Goal: Task Accomplishment & Management: Manage account settings

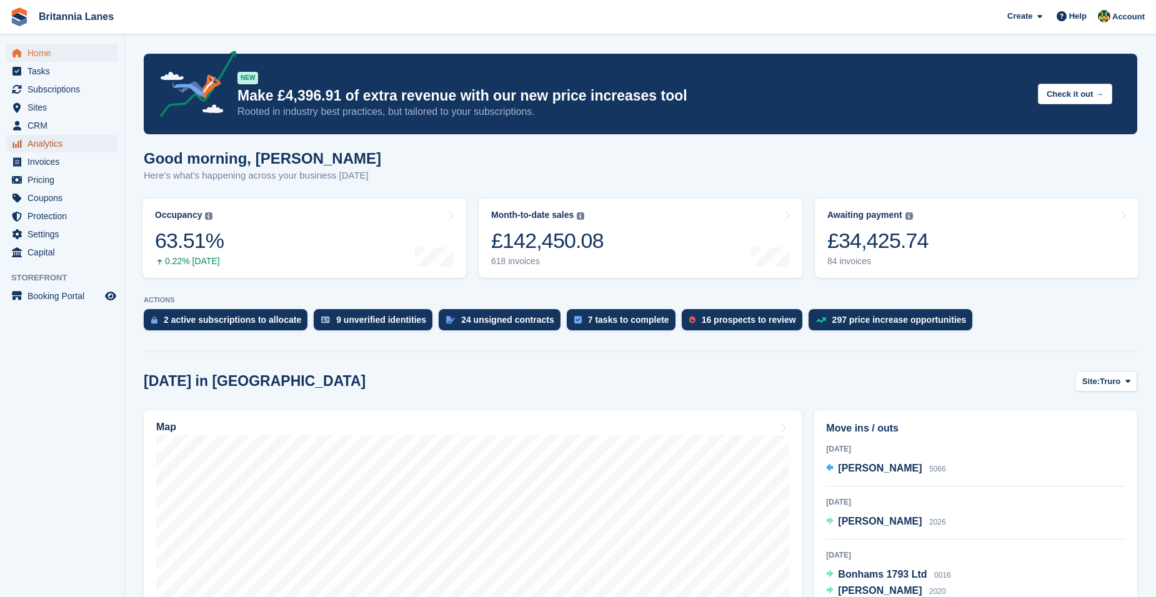
click at [48, 144] on span "Analytics" at bounding box center [64, 143] width 75 height 17
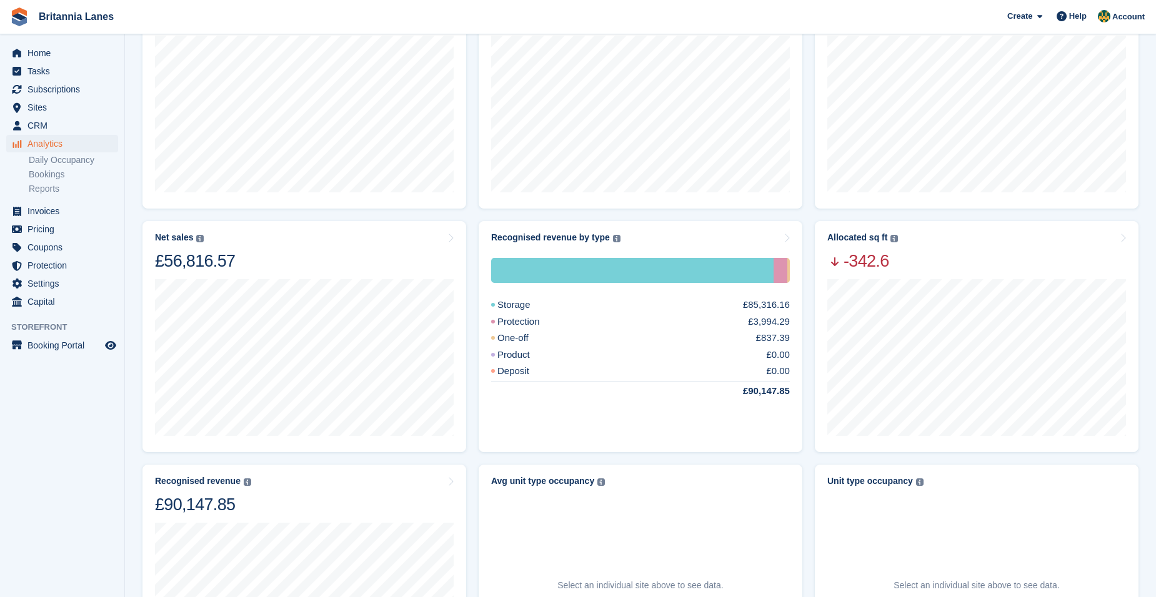
scroll to position [187, 0]
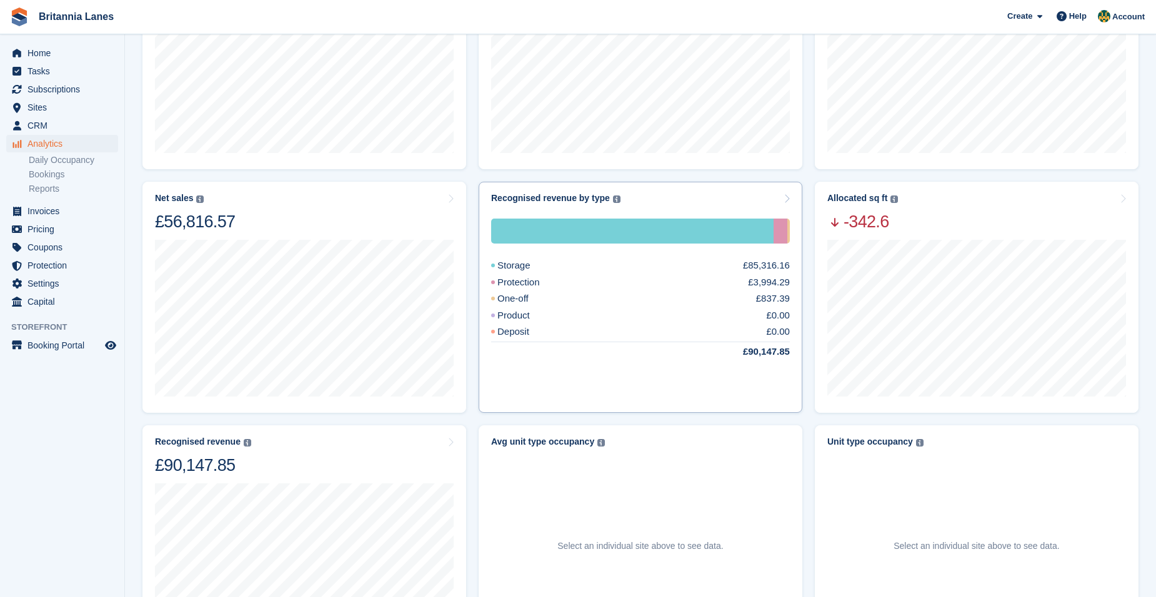
click at [714, 211] on div "Storage £85,316.16 Protection £3,994.29 One-off £837.39 Product £0.00 Deposit £…" at bounding box center [640, 303] width 299 height 198
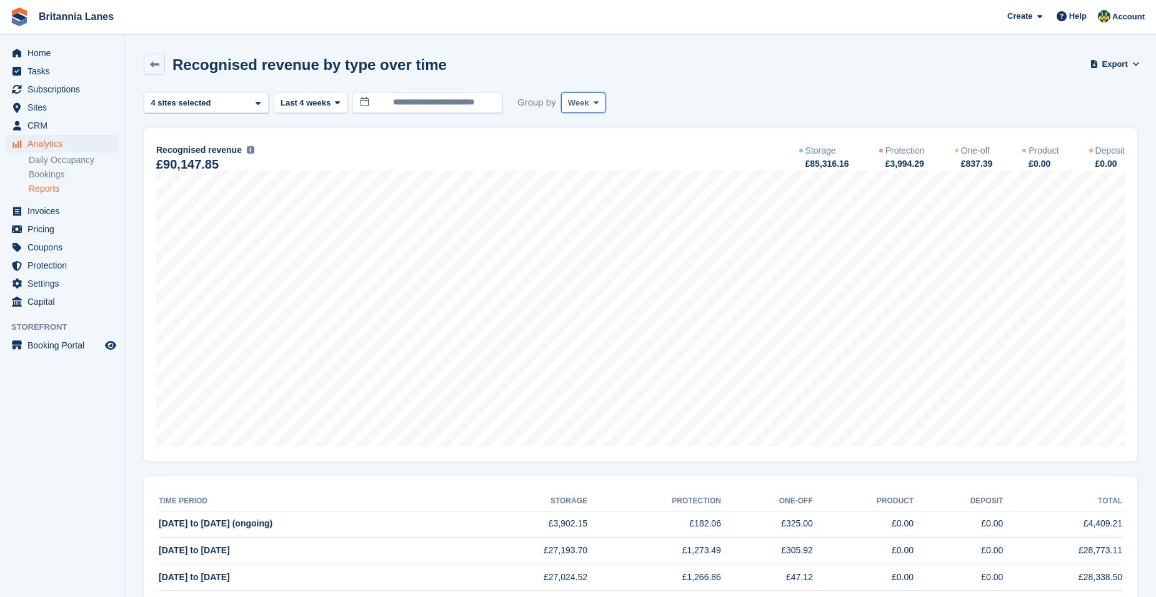
click at [568, 108] on span "Week" at bounding box center [578, 103] width 21 height 12
click at [587, 172] on link "Month" at bounding box center [621, 177] width 109 height 22
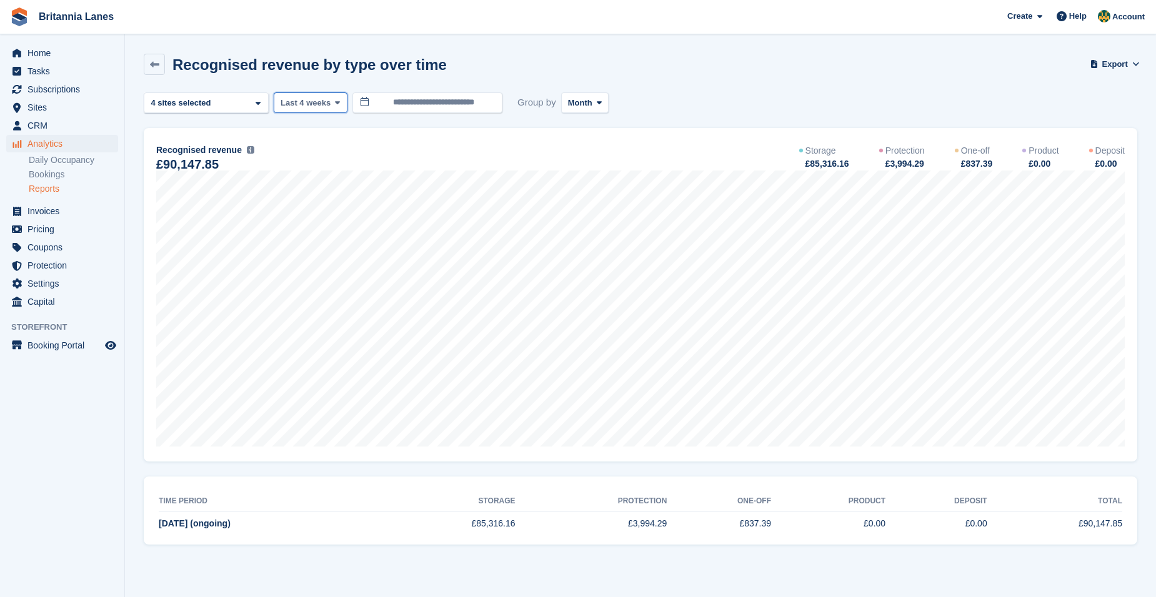
click at [332, 101] on span at bounding box center [337, 102] width 10 height 10
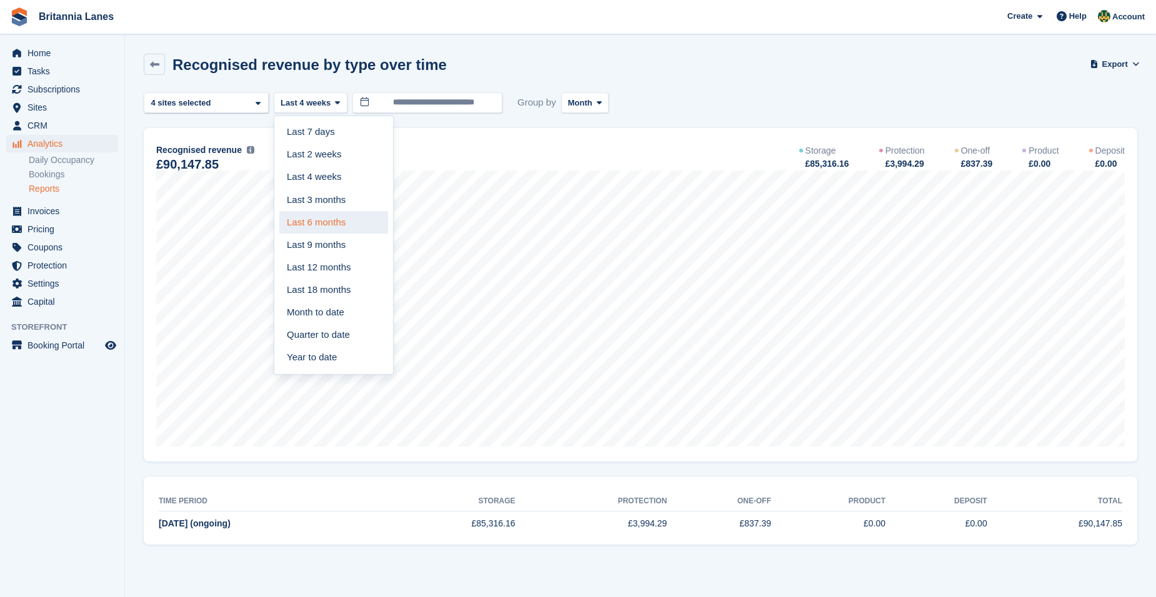
click at [339, 217] on link "Last 6 months" at bounding box center [333, 222] width 109 height 22
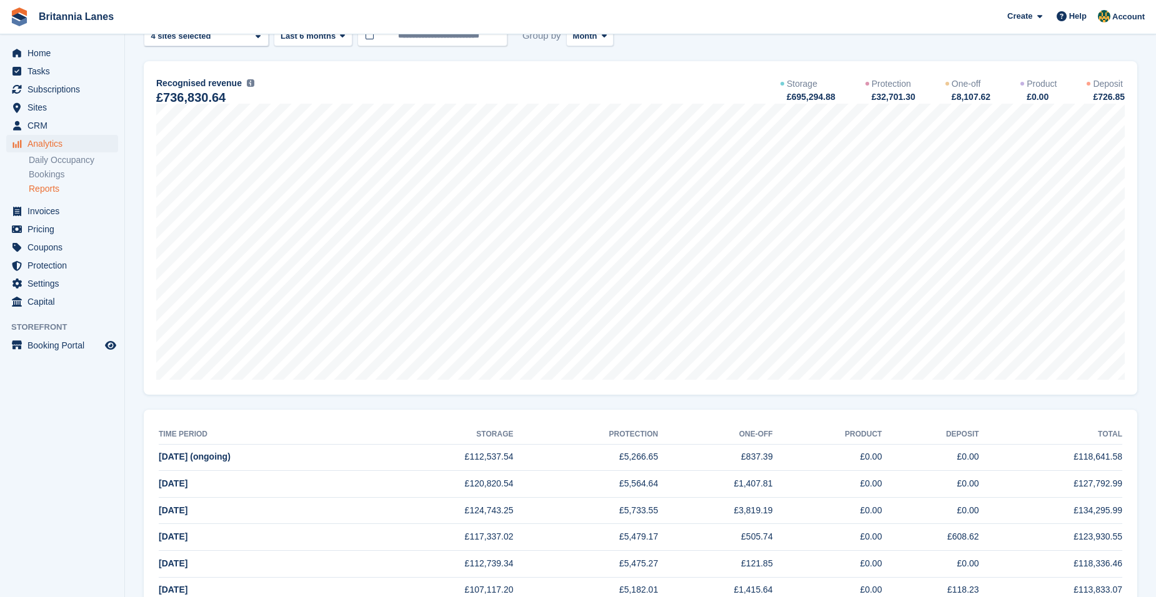
scroll to position [44, 0]
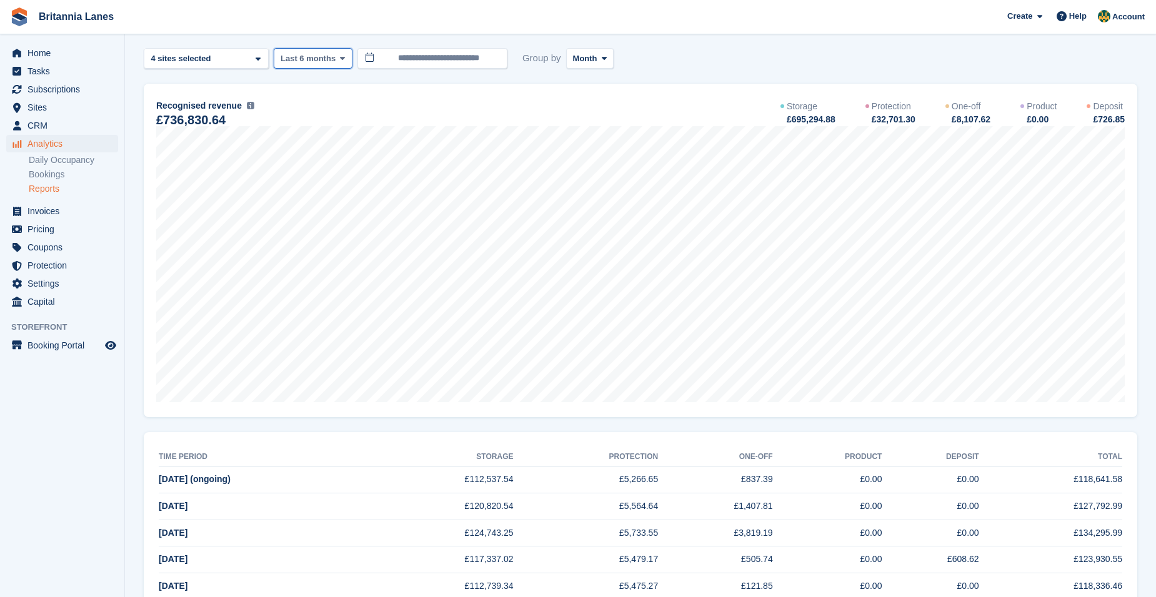
click at [301, 63] on span "Last 6 months" at bounding box center [308, 58] width 55 height 12
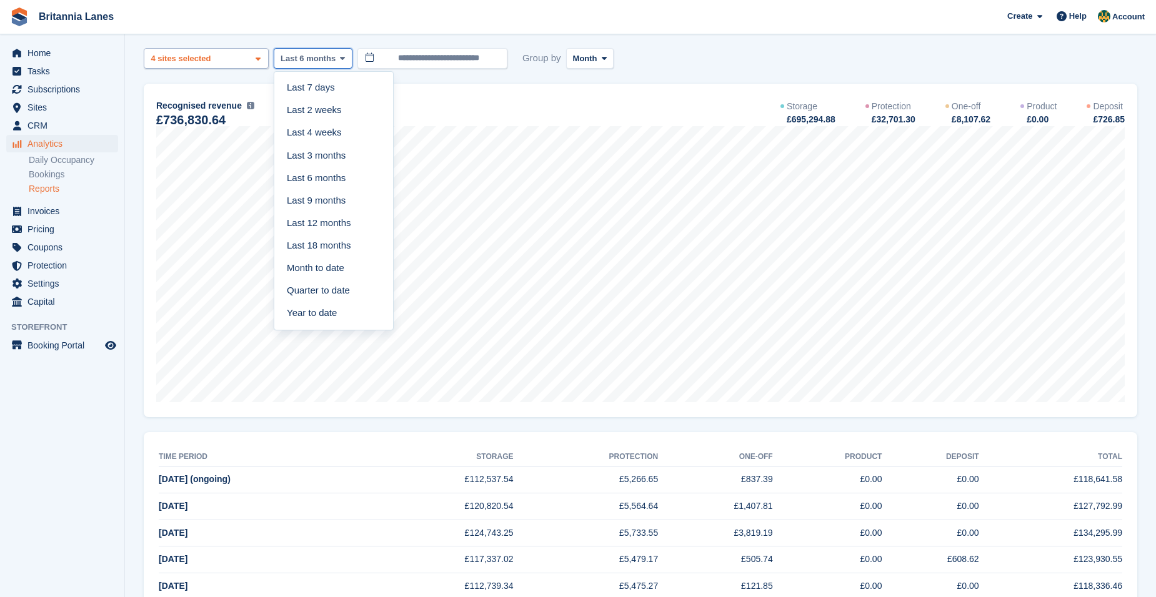
click at [210, 63] on div "4 sites selected" at bounding box center [182, 58] width 67 height 12
click at [192, 122] on div "Truro" at bounding box center [206, 117] width 114 height 21
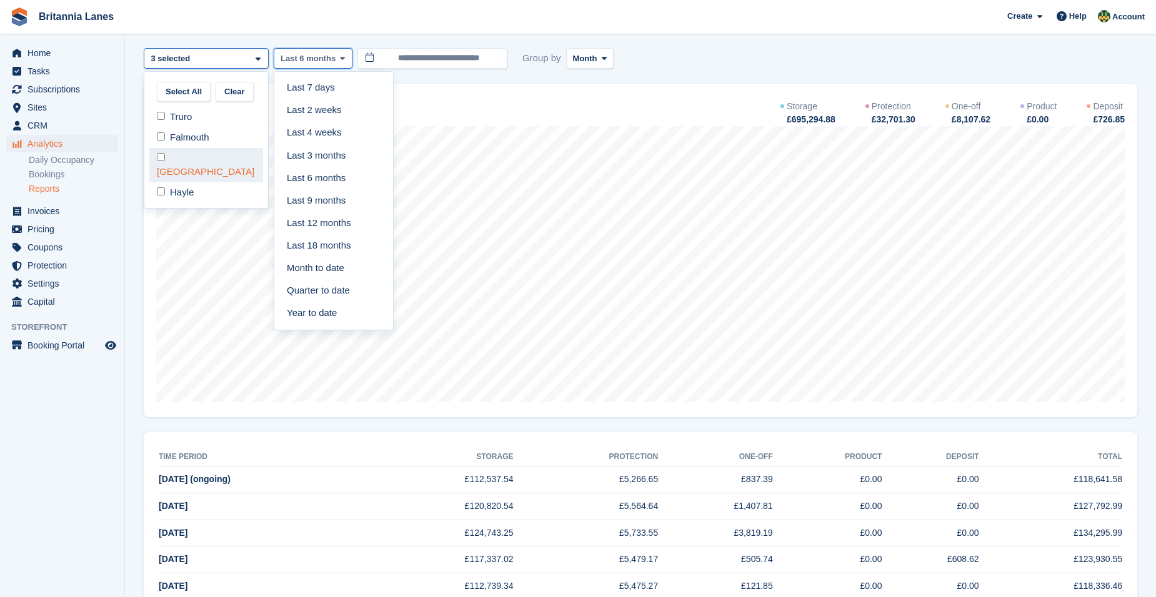
click at [195, 160] on div "[GEOGRAPHIC_DATA]" at bounding box center [206, 165] width 114 height 34
click at [195, 182] on div "Hayle" at bounding box center [206, 192] width 114 height 21
select select "***"
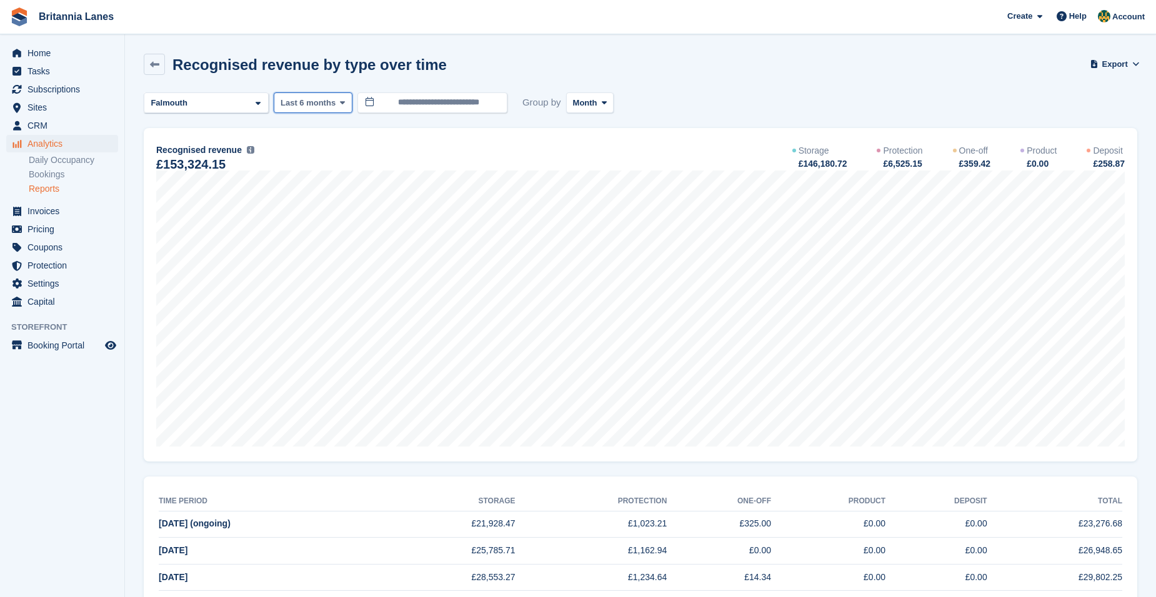
drag, startPoint x: 326, startPoint y: 110, endPoint x: 341, endPoint y: 150, distance: 42.5
click at [326, 110] on button "Last 6 months" at bounding box center [313, 102] width 79 height 21
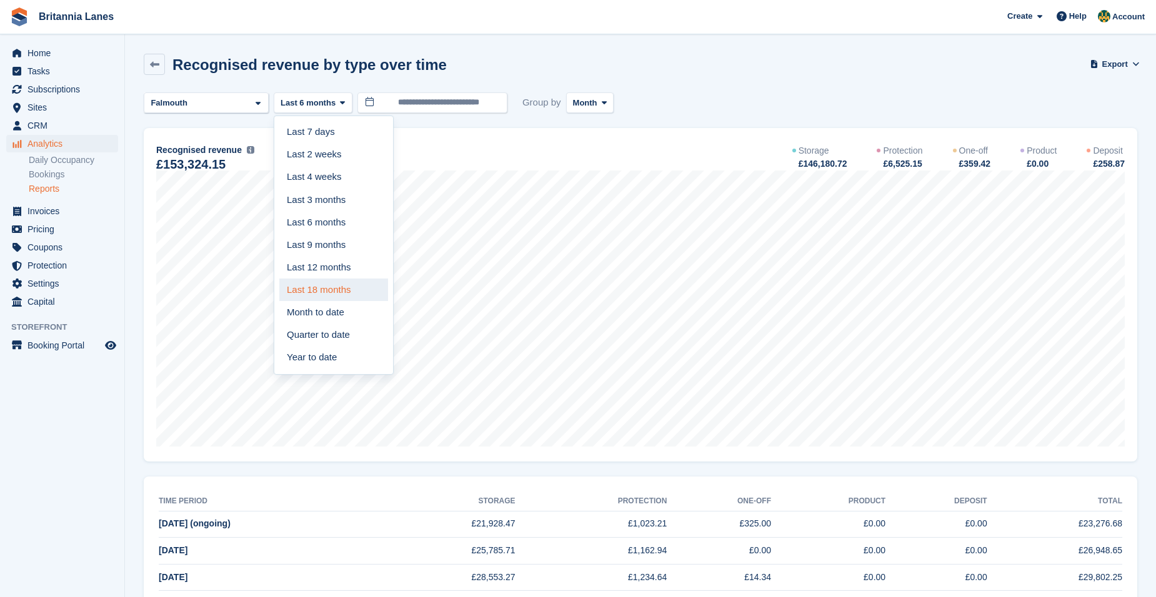
click at [348, 285] on link "Last 18 months" at bounding box center [333, 290] width 109 height 22
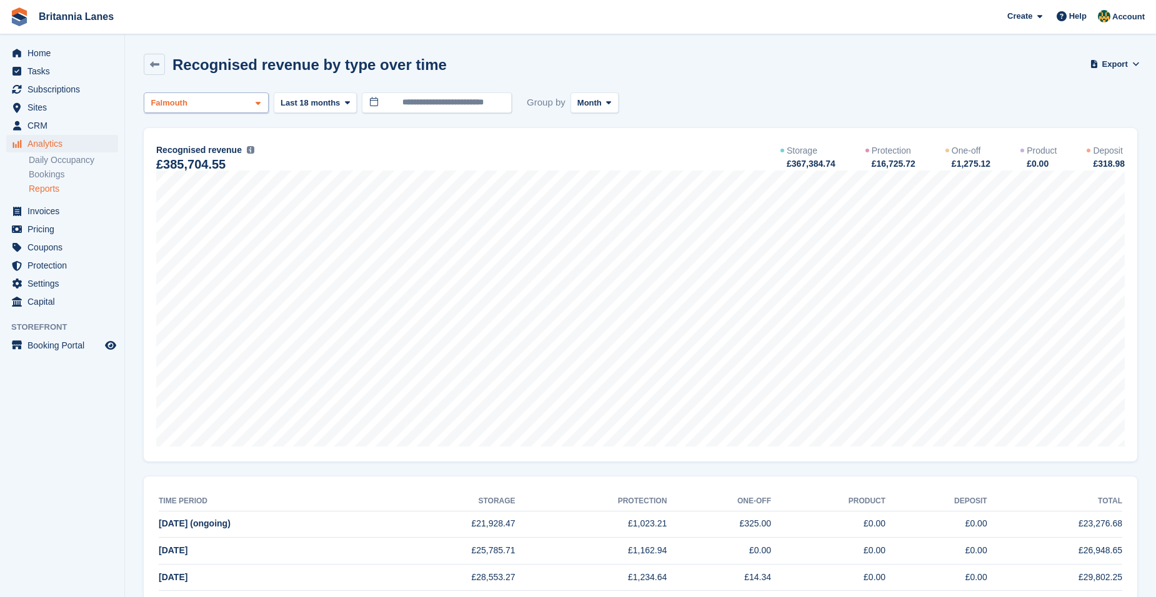
click at [219, 104] on div "Falmouth" at bounding box center [206, 102] width 125 height 21
click at [172, 182] on div "Falmouth" at bounding box center [206, 182] width 114 height 21
click at [170, 227] on div "Hayle" at bounding box center [206, 237] width 114 height 21
select select "****"
drag, startPoint x: 245, startPoint y: 101, endPoint x: 242, endPoint y: 115, distance: 14.6
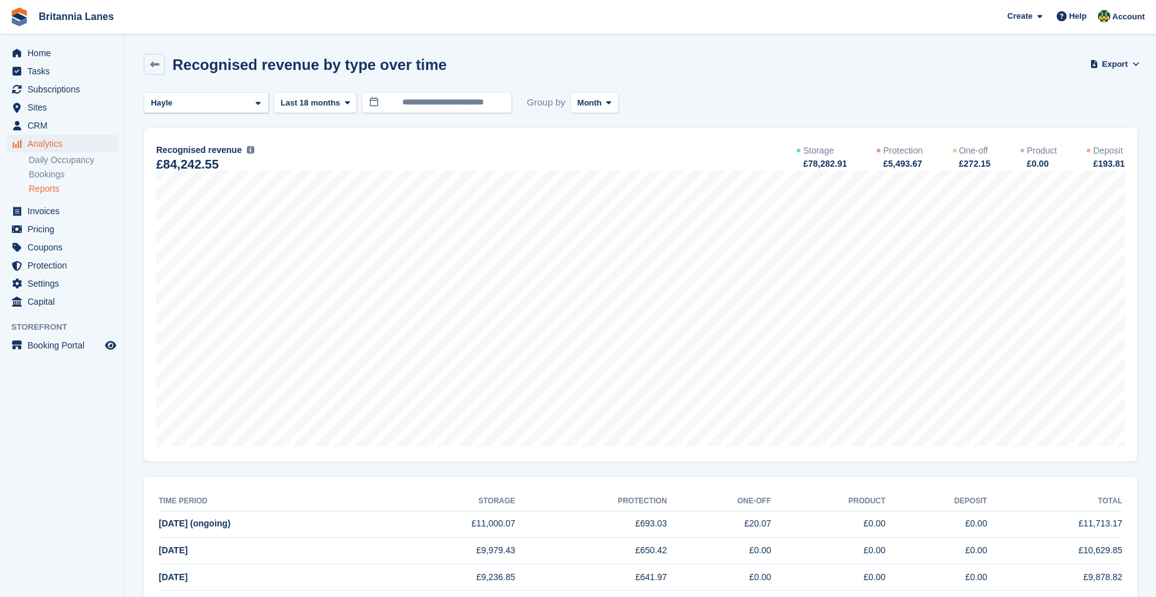
click at [245, 101] on div "Hayle" at bounding box center [206, 102] width 125 height 21
click at [196, 187] on div "Falmouth" at bounding box center [206, 182] width 114 height 21
select select "****"
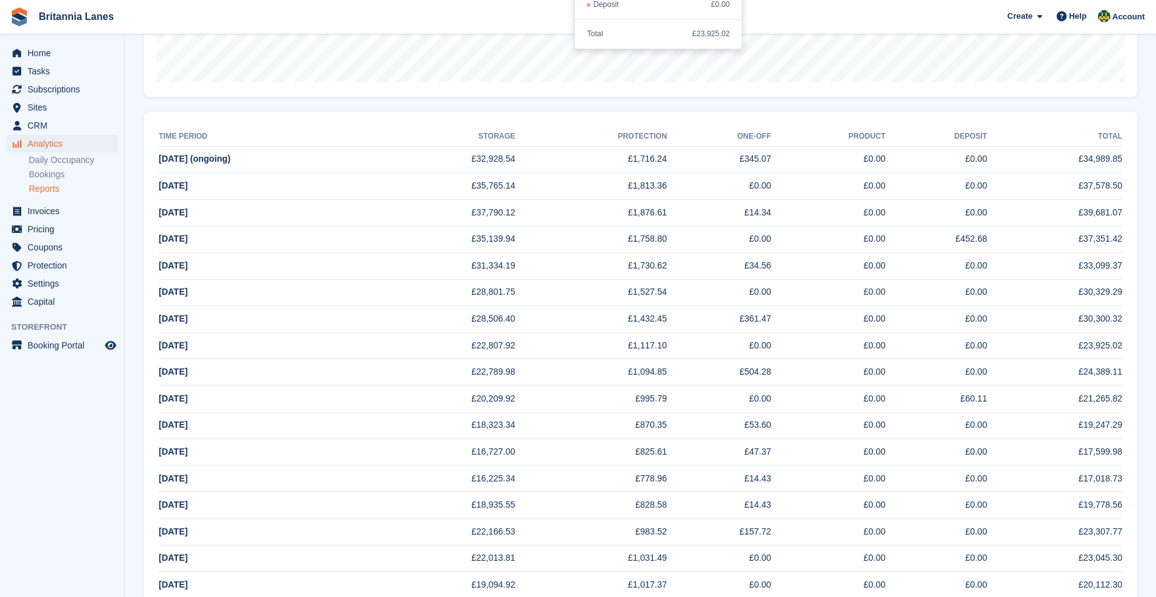
scroll to position [426, 0]
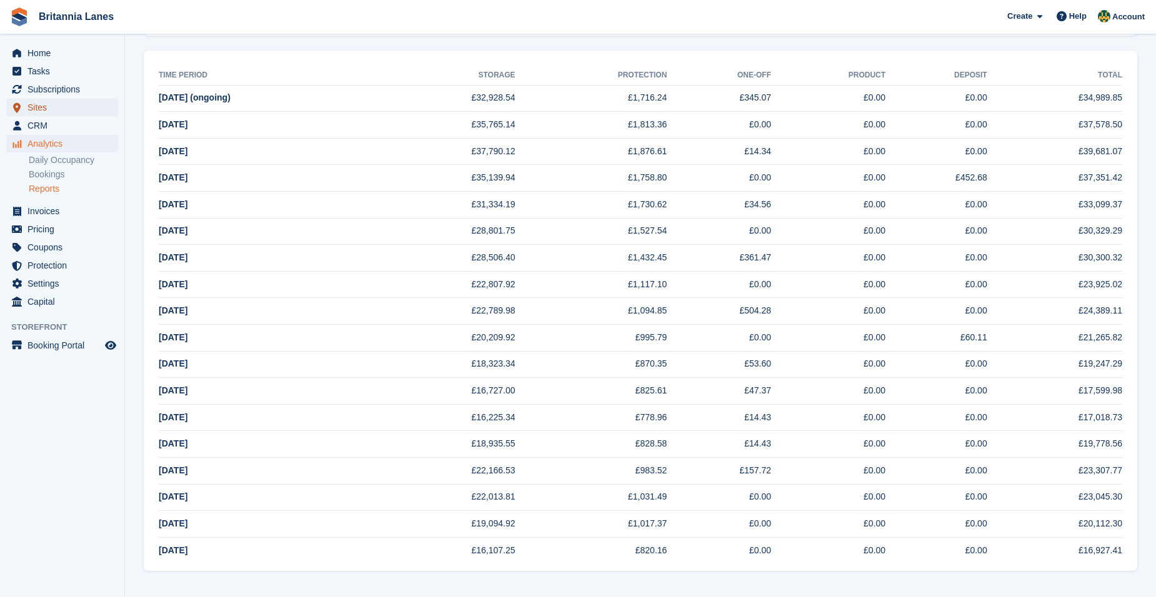
click at [56, 106] on span "Sites" at bounding box center [64, 107] width 75 height 17
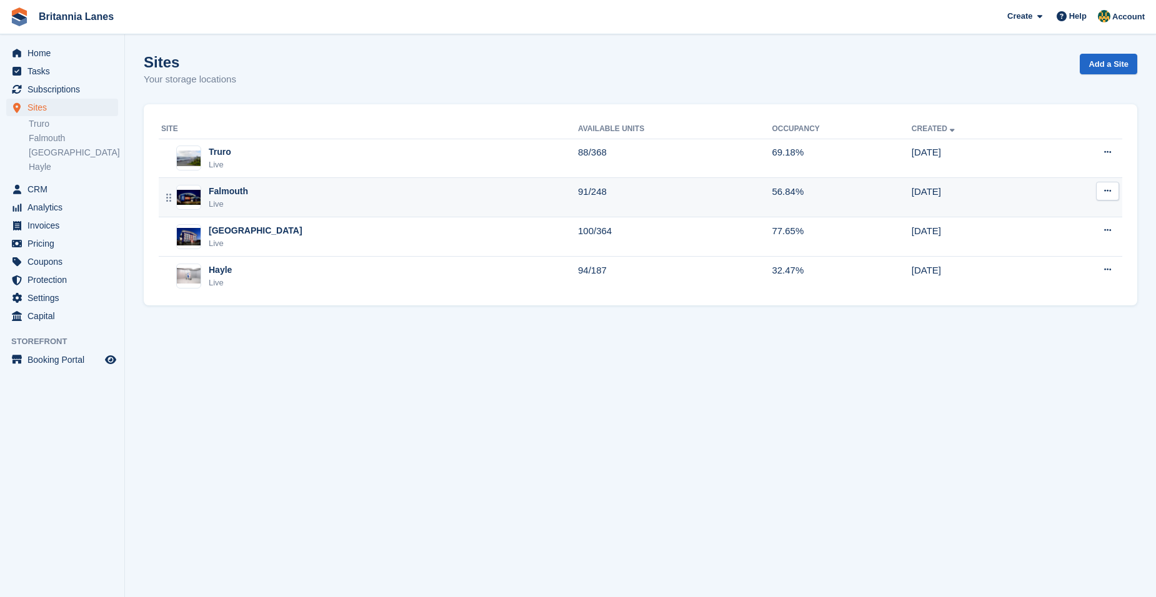
click at [291, 191] on div "Falmouth Live" at bounding box center [369, 198] width 417 height 26
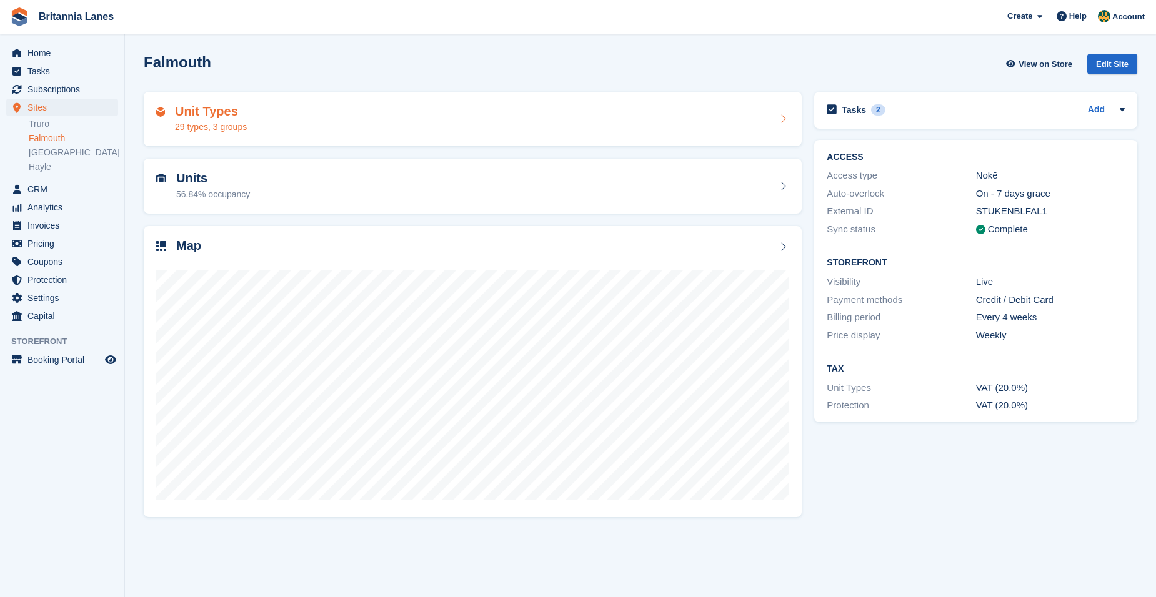
click at [372, 129] on div "Unit Types 29 types, 3 groups" at bounding box center [472, 119] width 633 height 30
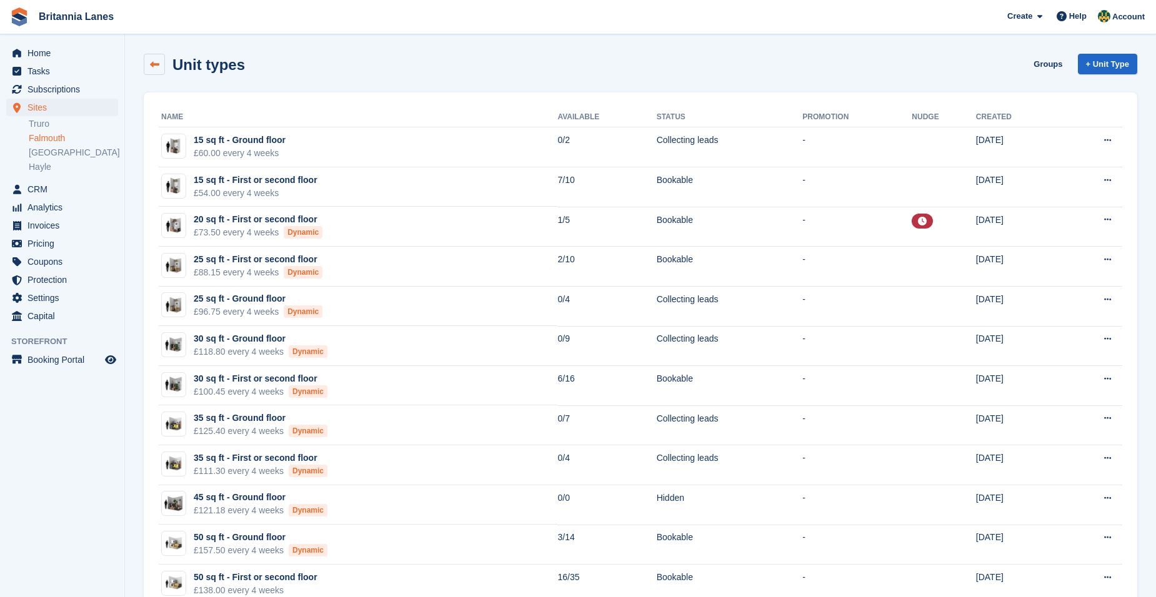
click at [151, 61] on icon at bounding box center [154, 64] width 9 height 9
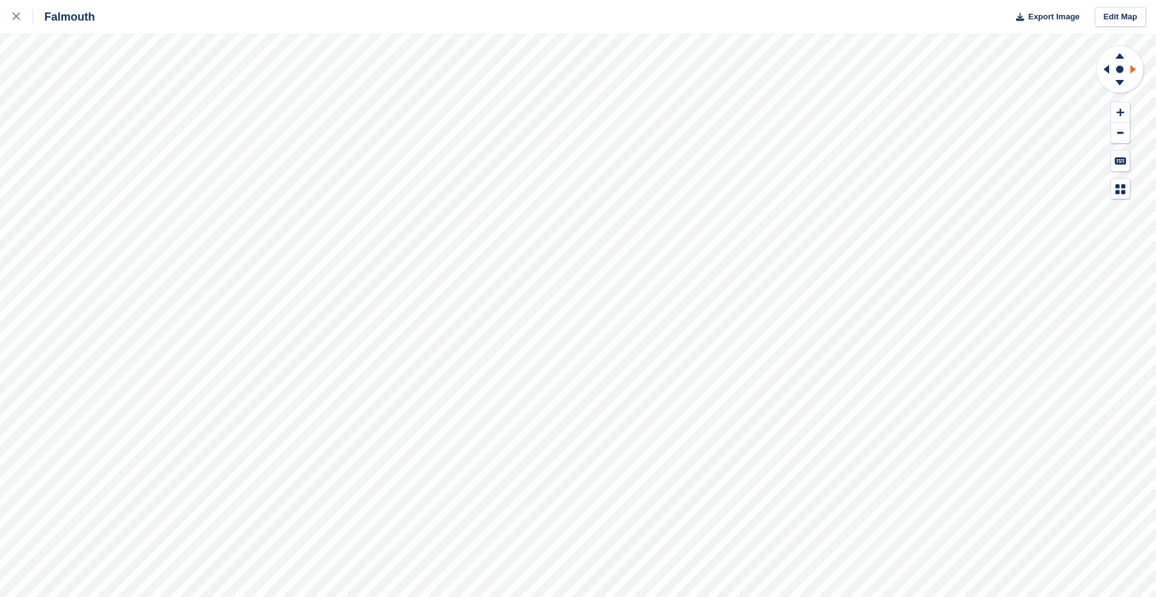
click at [1135, 71] on icon at bounding box center [1135, 69] width 16 height 32
click at [1103, 69] on icon at bounding box center [1106, 69] width 6 height 9
click at [1128, 69] on icon at bounding box center [1135, 69] width 16 height 32
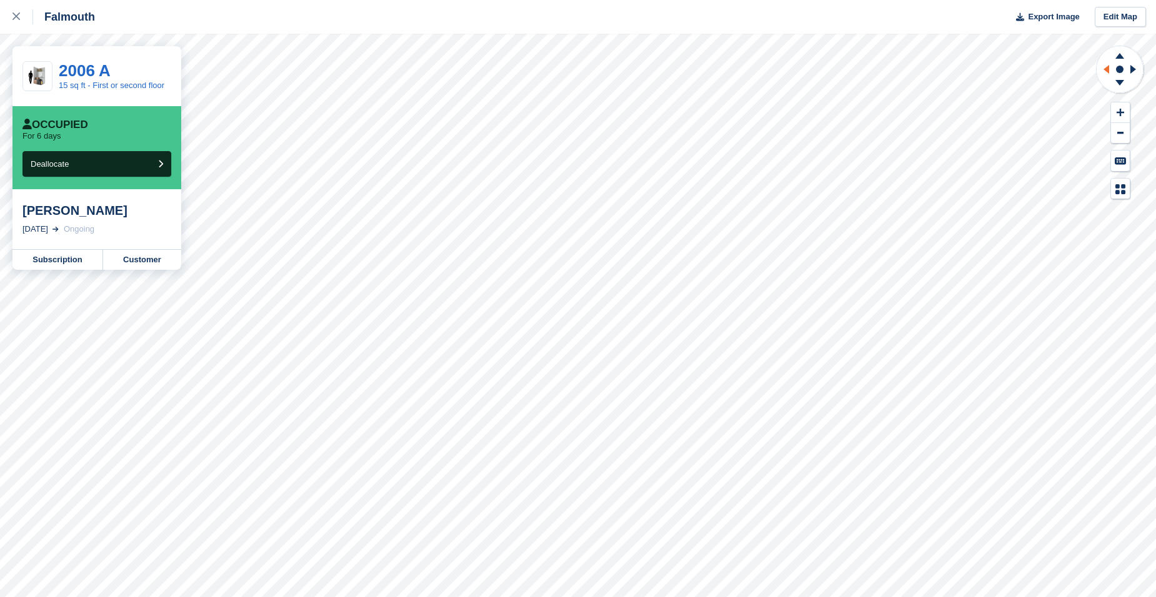
click at [1104, 64] on icon at bounding box center [1104, 69] width 16 height 32
click at [1131, 68] on icon at bounding box center [1133, 69] width 6 height 9
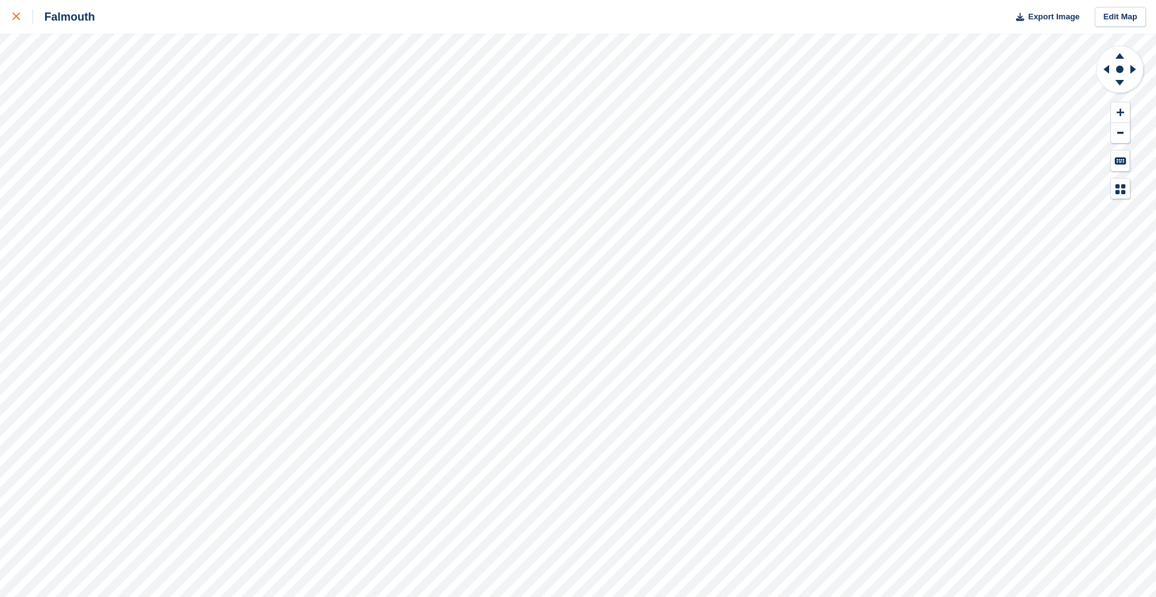
click at [11, 17] on link at bounding box center [16, 17] width 33 height 34
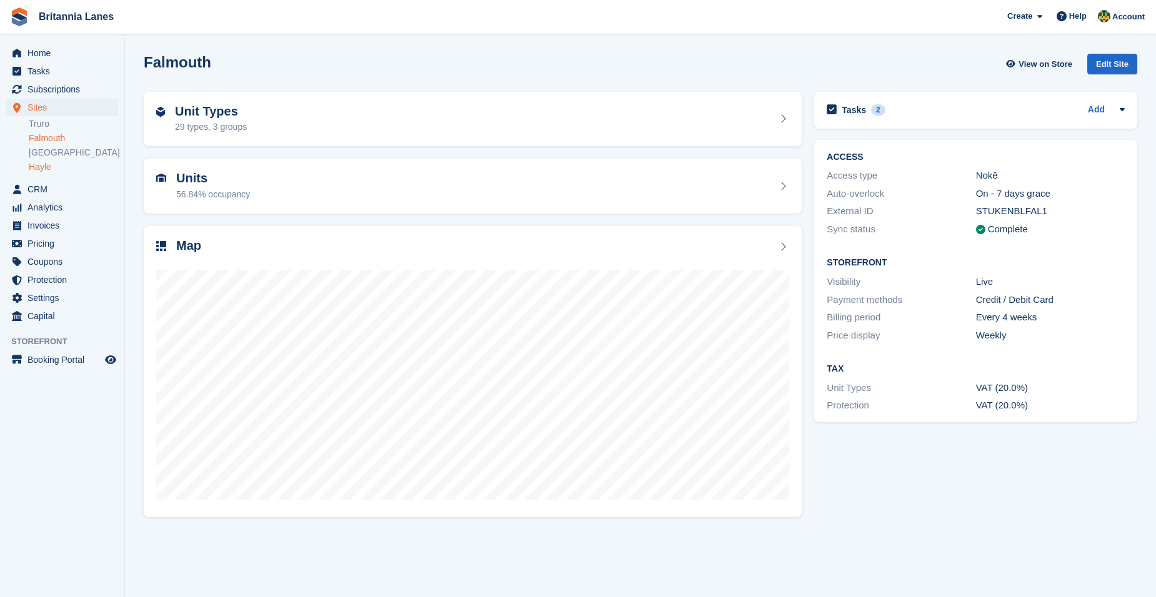
click at [52, 166] on link "Hayle" at bounding box center [73, 167] width 89 height 12
click at [272, 127] on div "Unit Types 28 types, 3 groups" at bounding box center [472, 119] width 633 height 30
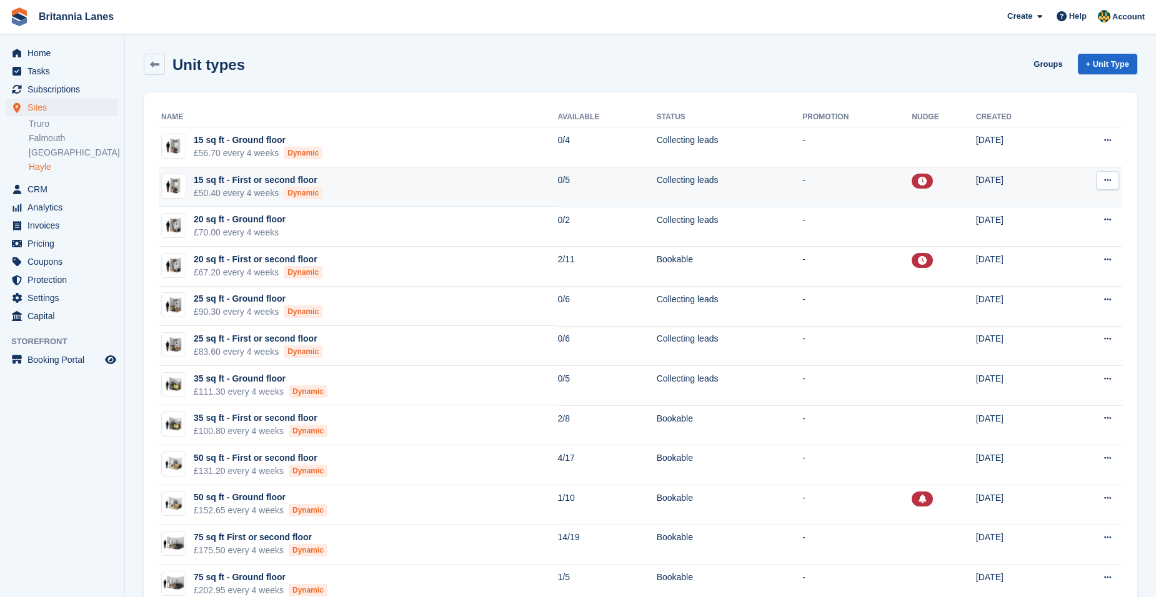
click at [1118, 184] on button at bounding box center [1107, 180] width 23 height 19
click at [1066, 206] on p "Edit unit type" at bounding box center [1059, 205] width 109 height 16
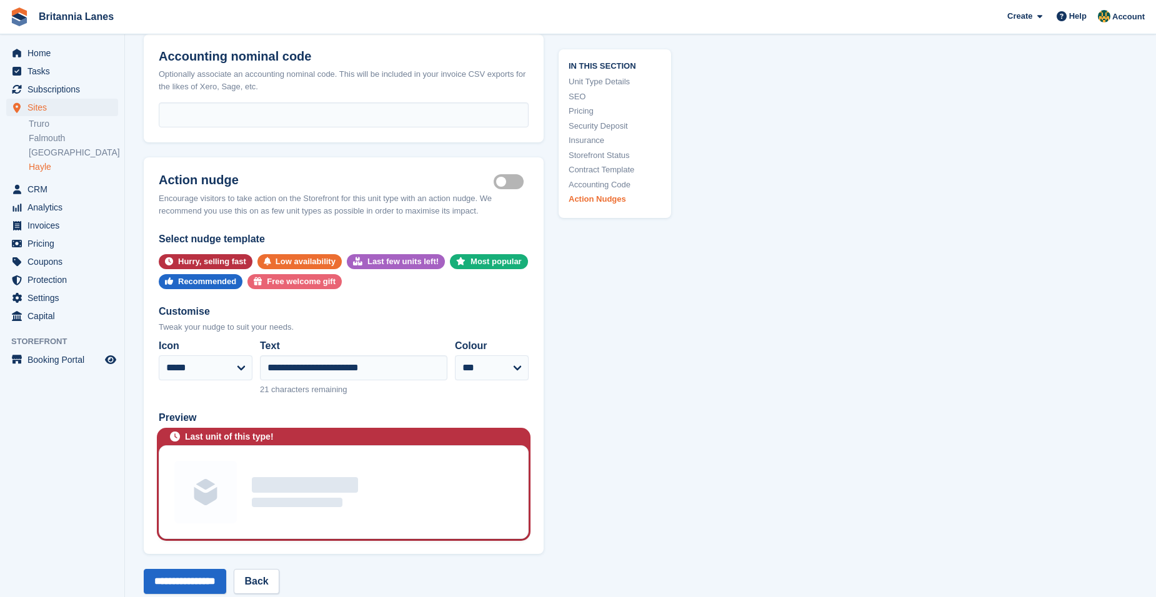
scroll to position [2812, 0]
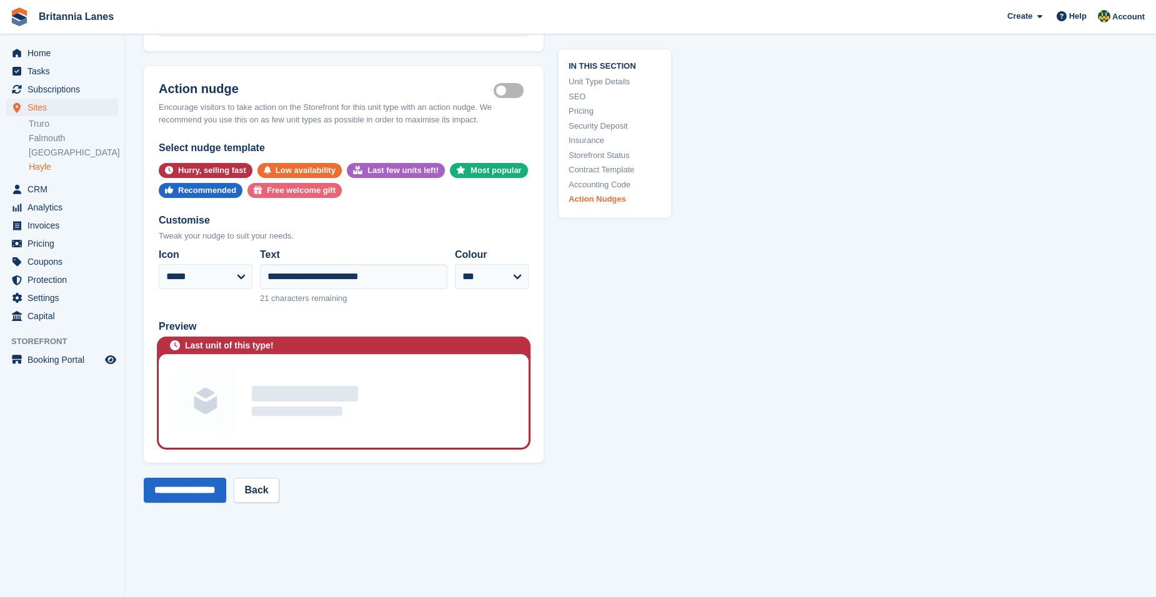
click at [505, 92] on label "Is active" at bounding box center [511, 91] width 35 height 2
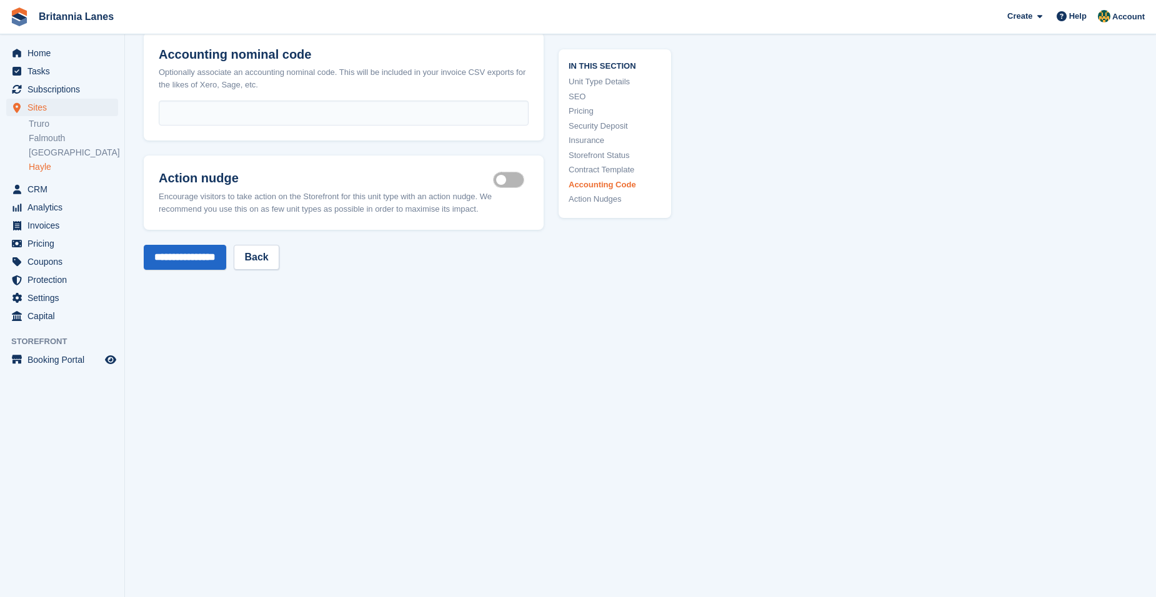
scroll to position [2670, 0]
click at [226, 261] on input "**********" at bounding box center [185, 257] width 82 height 25
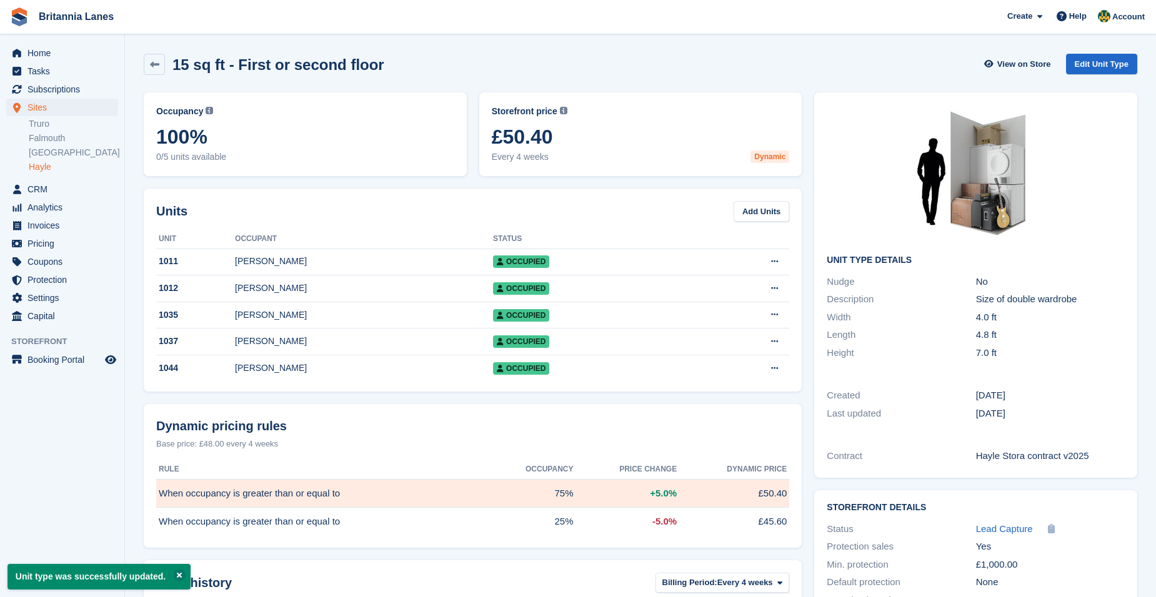
click at [143, 66] on div "15 sq ft - First or second floor View on Store Edit Unit Type" at bounding box center [640, 66] width 1006 height 39
click at [146, 68] on link at bounding box center [154, 64] width 21 height 21
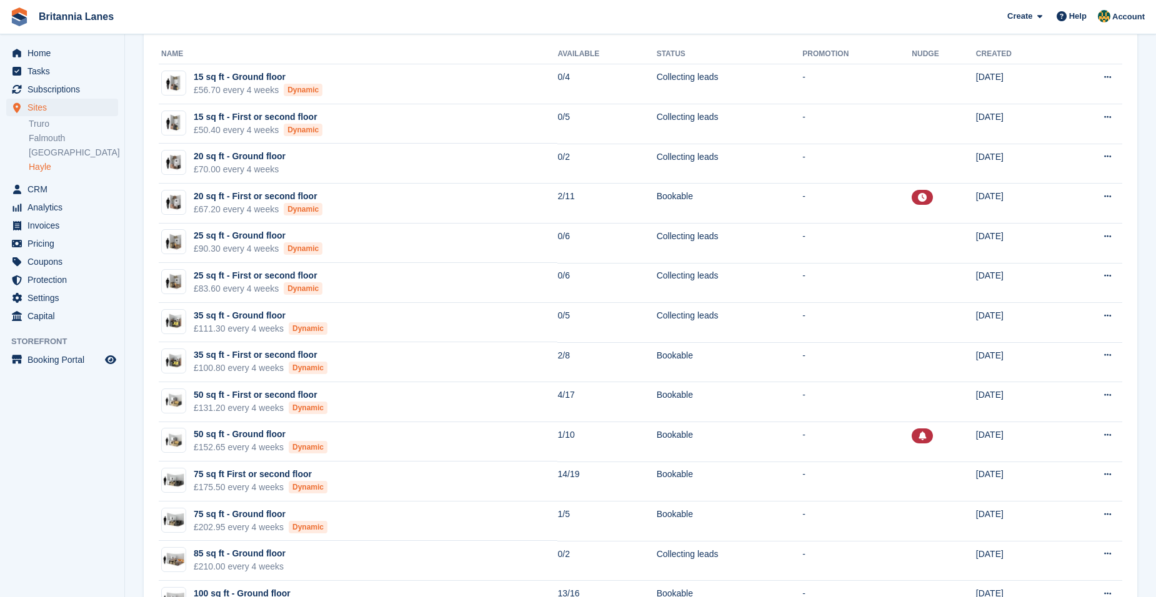
scroll to position [46, 0]
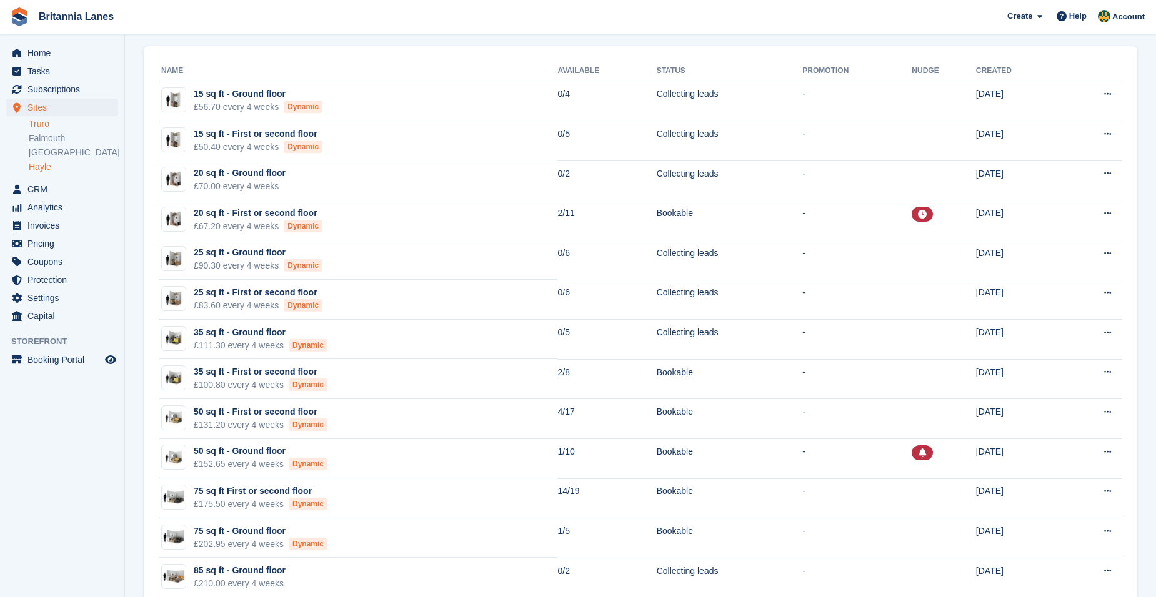
click at [43, 127] on link "Truro" at bounding box center [73, 124] width 89 height 12
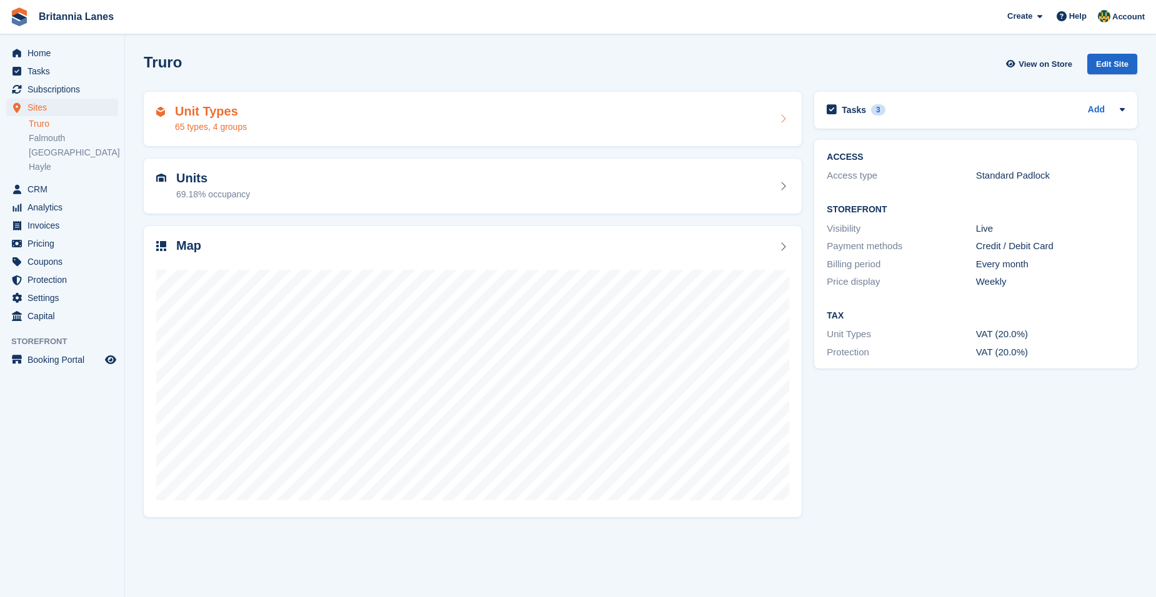
click at [404, 122] on div "Unit Types 65 types, 4 groups" at bounding box center [472, 119] width 633 height 30
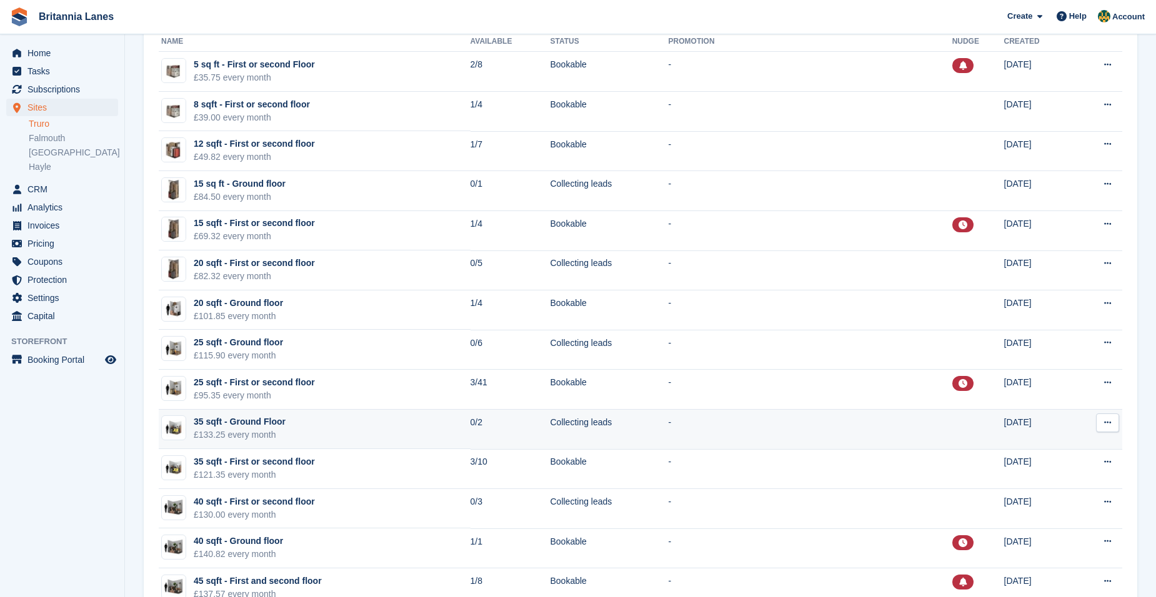
scroll to position [187, 0]
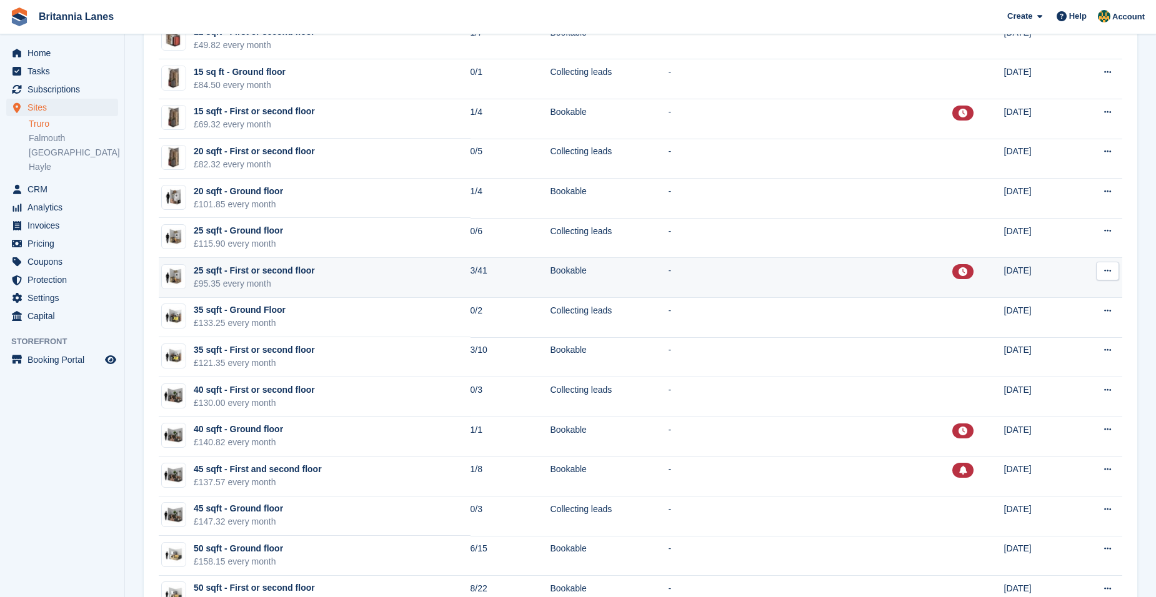
click at [1107, 272] on icon at bounding box center [1107, 271] width 7 height 8
click at [1080, 289] on p "Edit unit type" at bounding box center [1059, 295] width 109 height 16
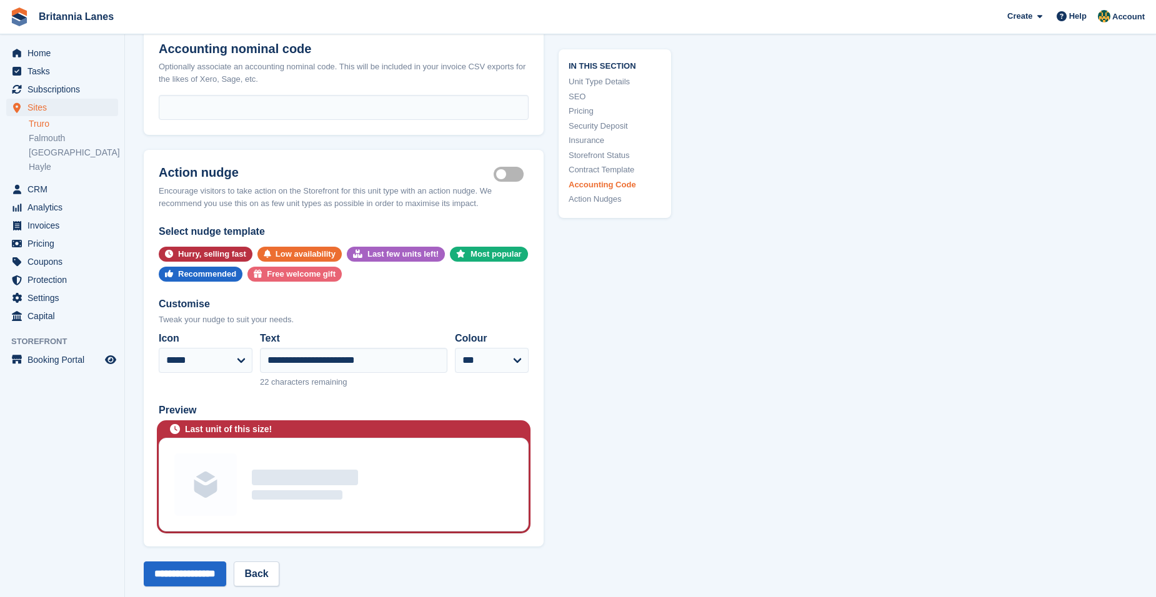
click at [521, 174] on label "Is active" at bounding box center [511, 175] width 35 height 2
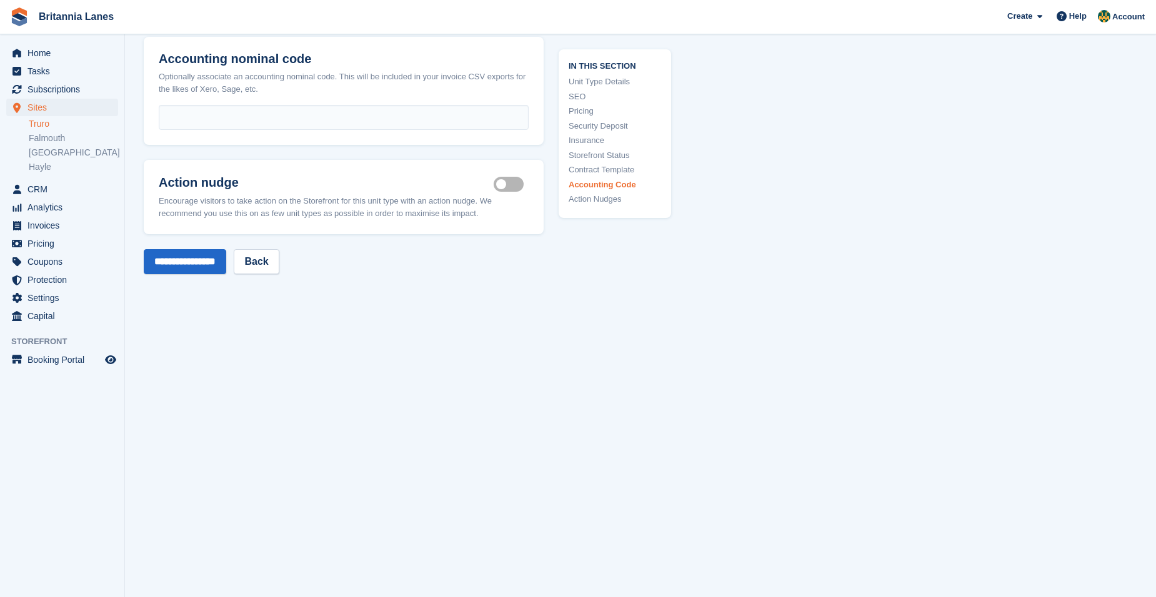
click at [220, 262] on input "**********" at bounding box center [185, 261] width 82 height 25
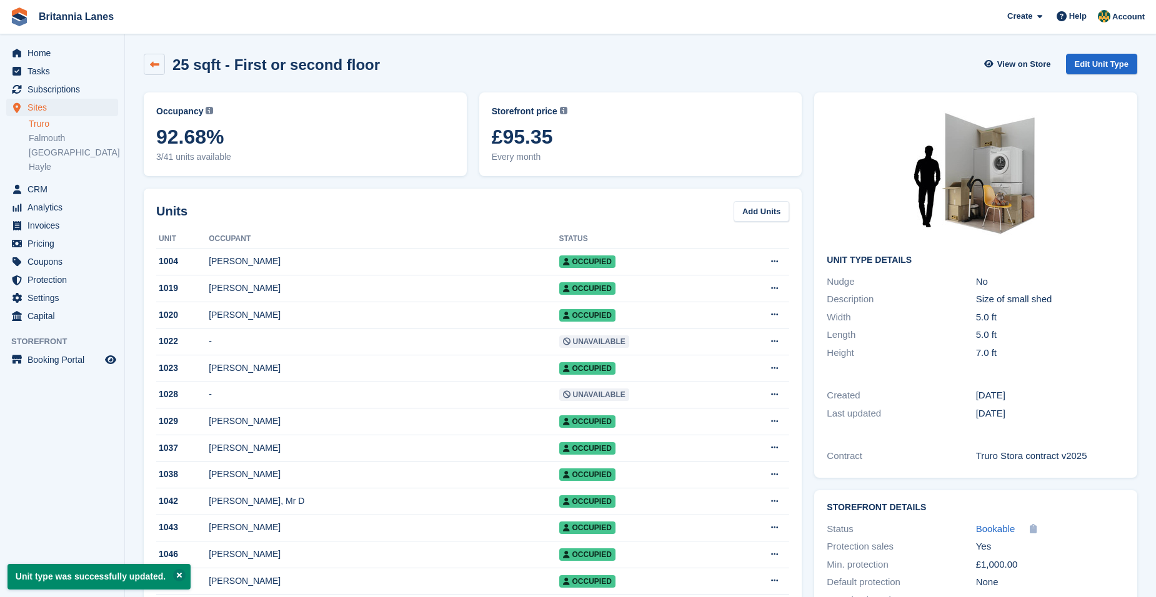
click at [157, 61] on icon at bounding box center [154, 64] width 9 height 9
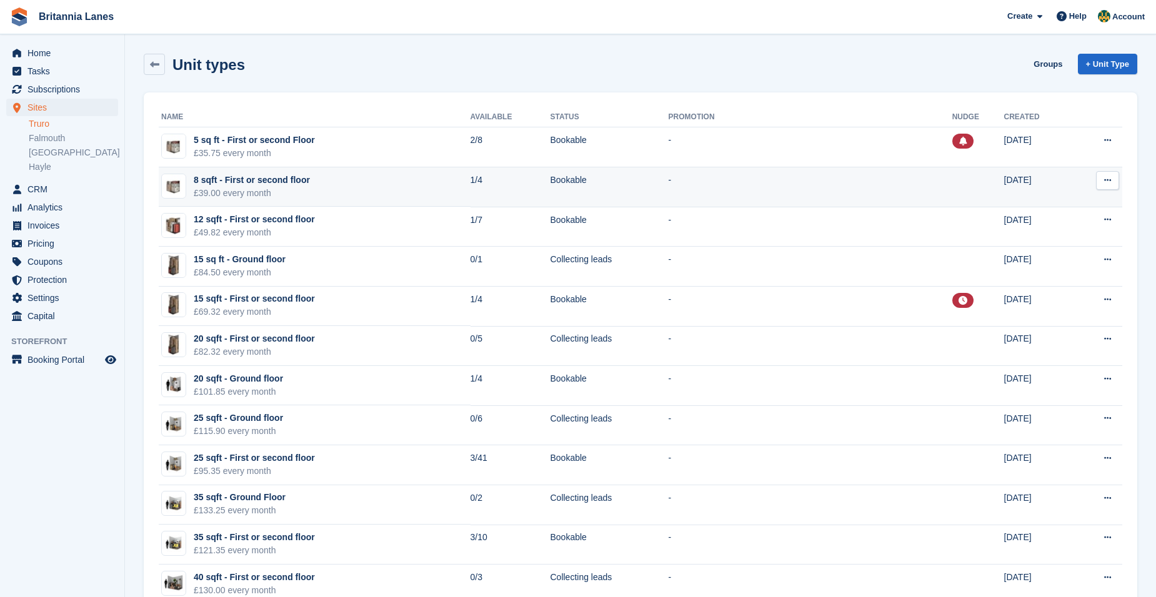
click at [1110, 182] on icon at bounding box center [1107, 180] width 7 height 8
click at [1062, 202] on p "Edit unit type" at bounding box center [1059, 205] width 109 height 16
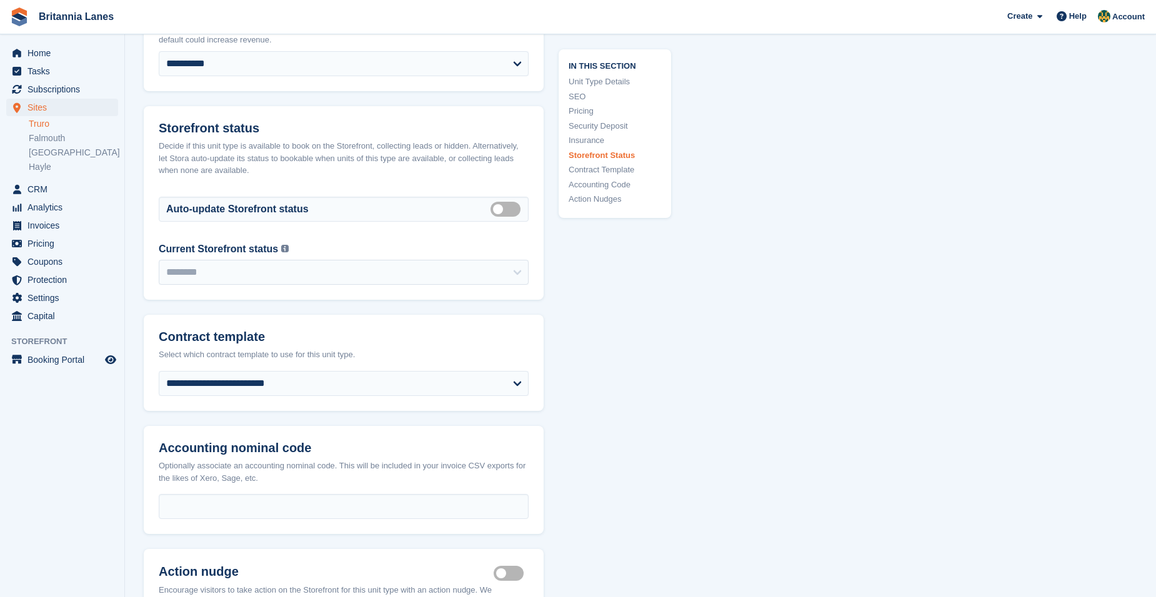
scroll to position [2312, 0]
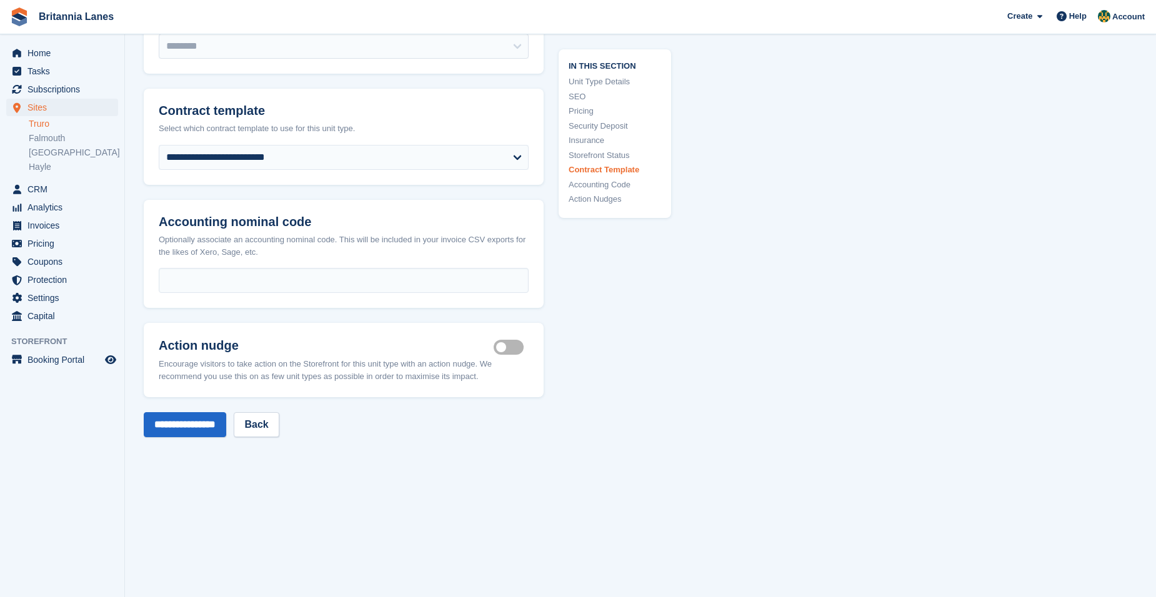
click at [506, 347] on label "Is active" at bounding box center [511, 348] width 35 height 2
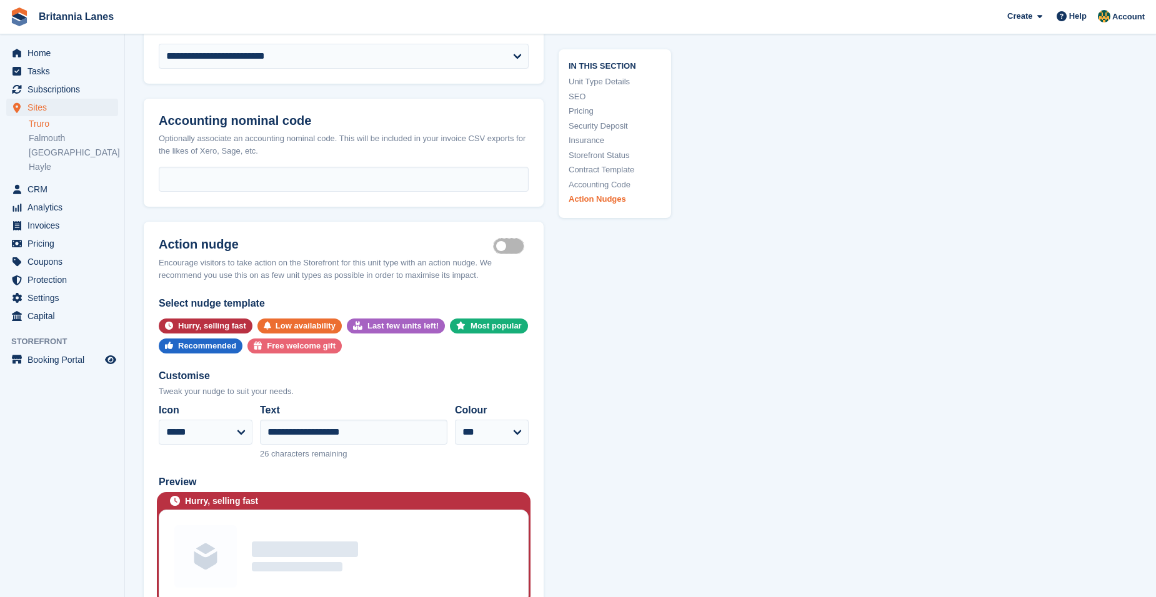
scroll to position [2562, 0]
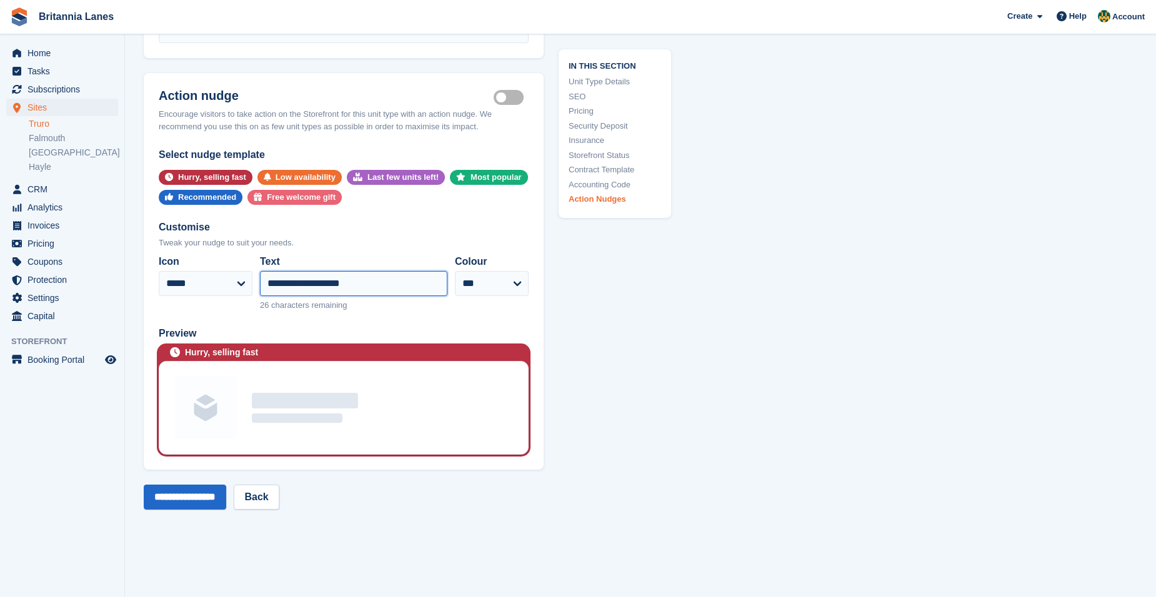
drag, startPoint x: 386, startPoint y: 274, endPoint x: -56, endPoint y: 227, distance: 444.8
type input "**********"
click at [190, 490] on input "**********" at bounding box center [185, 497] width 82 height 25
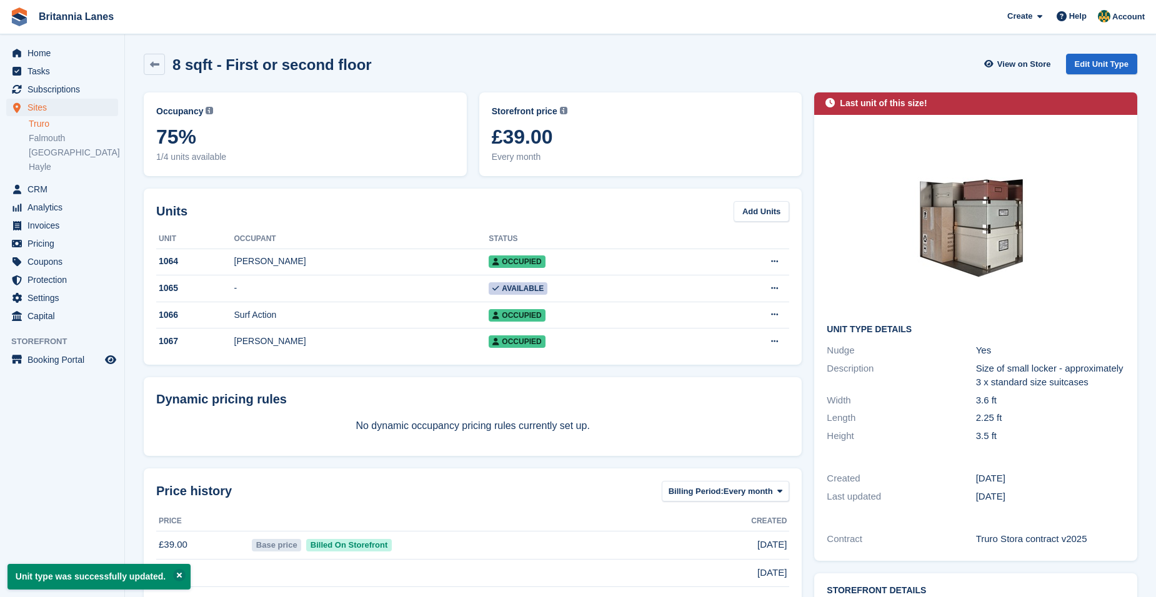
drag, startPoint x: 161, startPoint y: 64, endPoint x: 185, endPoint y: 93, distance: 37.3
click at [161, 64] on link at bounding box center [154, 64] width 21 height 21
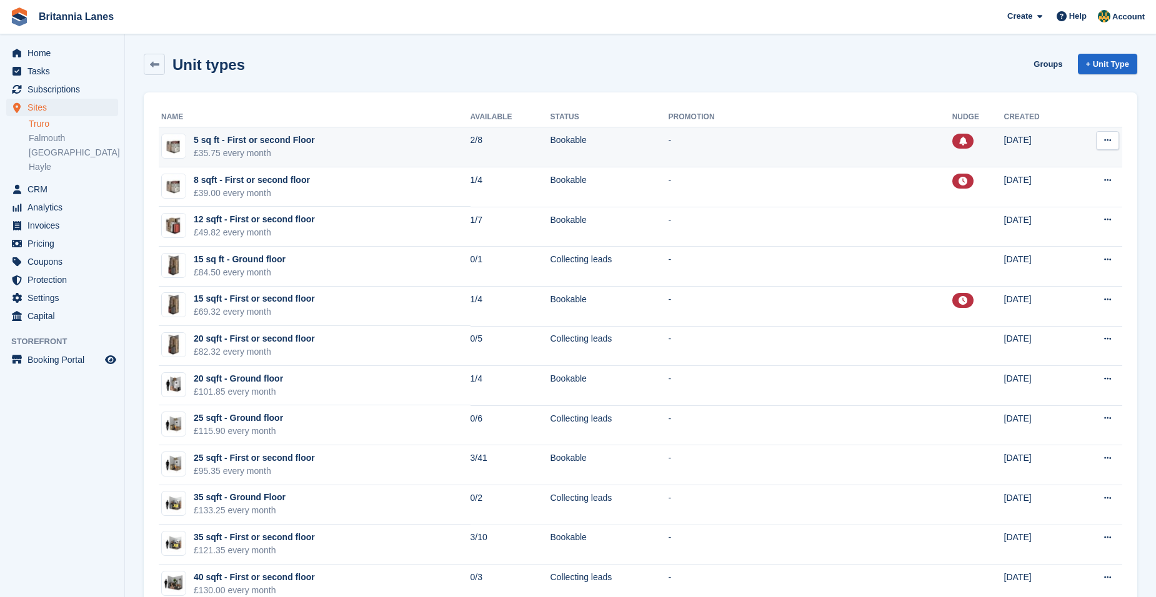
click at [1113, 142] on button at bounding box center [1107, 140] width 23 height 19
click at [1057, 163] on p "Edit unit type" at bounding box center [1059, 165] width 109 height 16
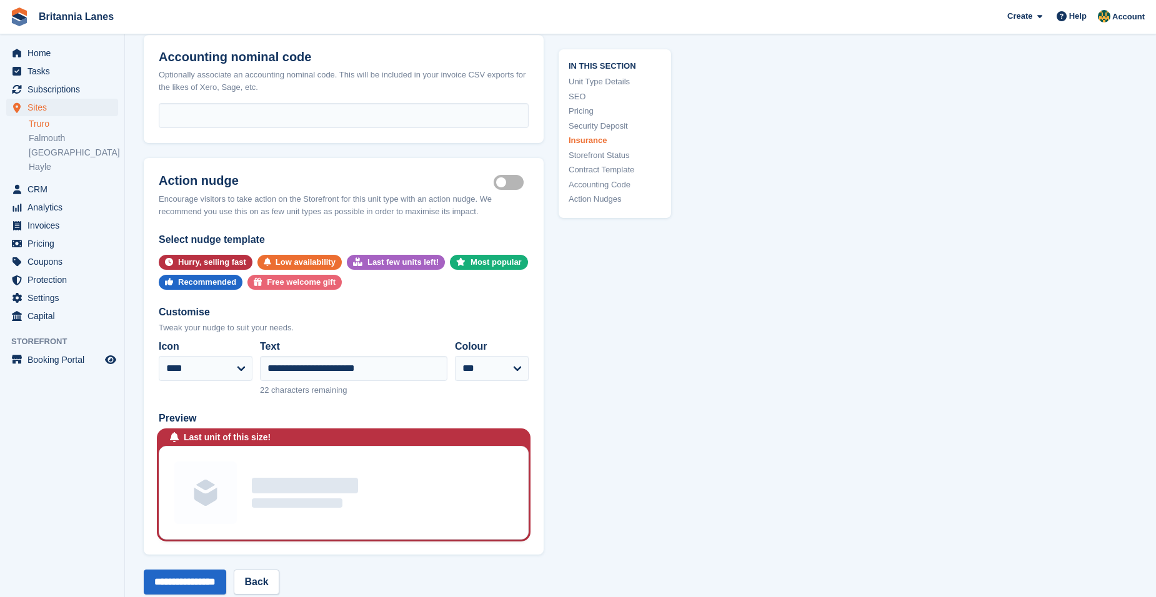
scroll to position [2624, 0]
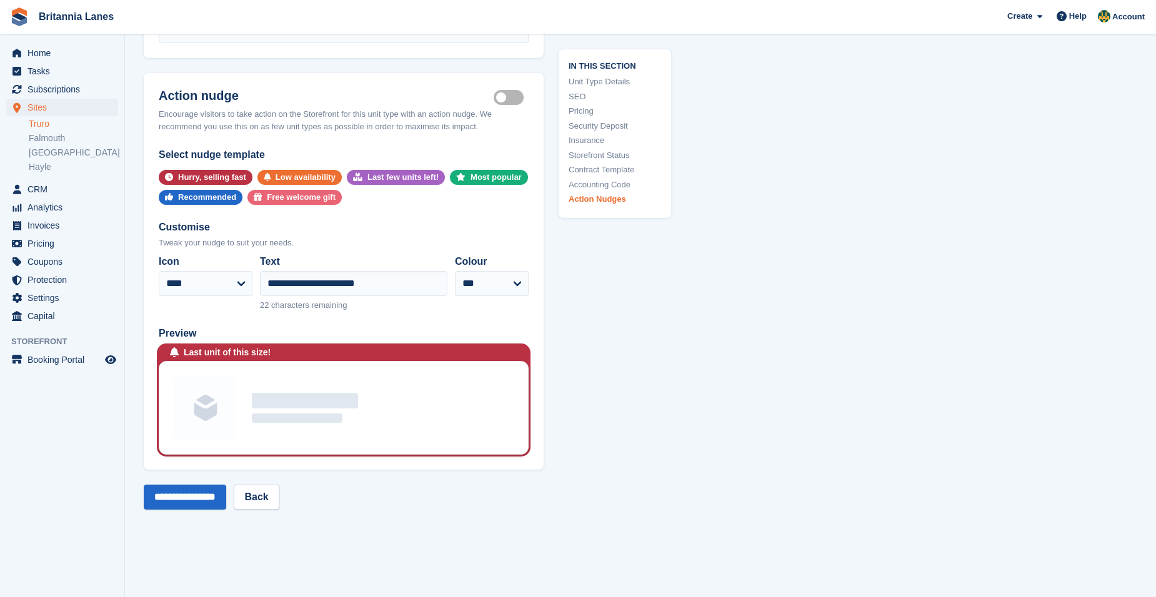
click at [499, 97] on label "Is active" at bounding box center [511, 98] width 35 height 2
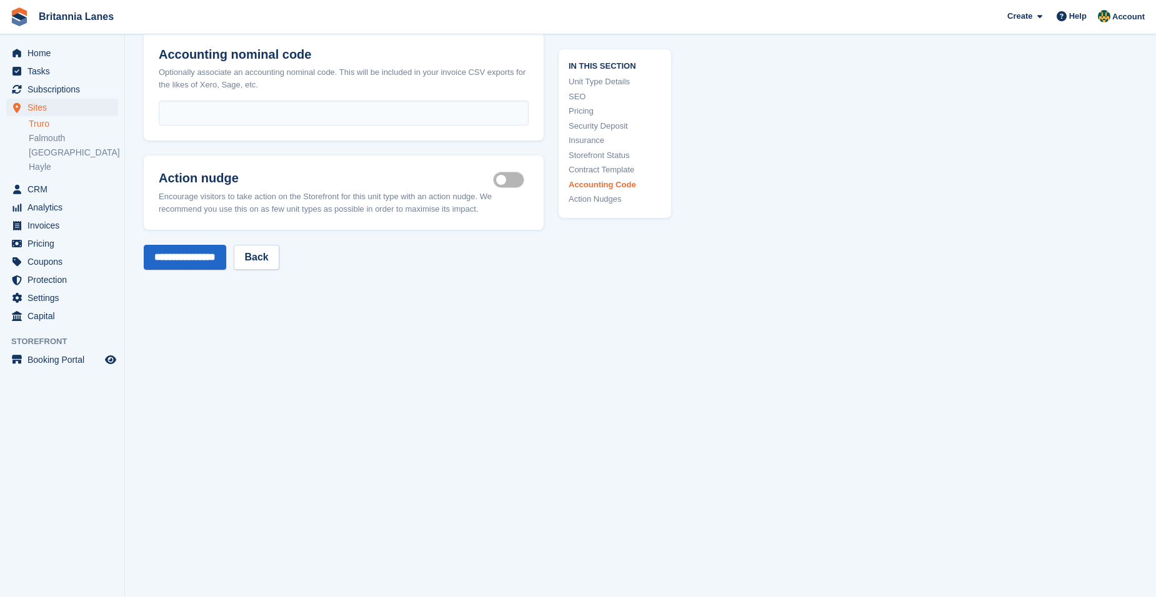
scroll to position [2475, 0]
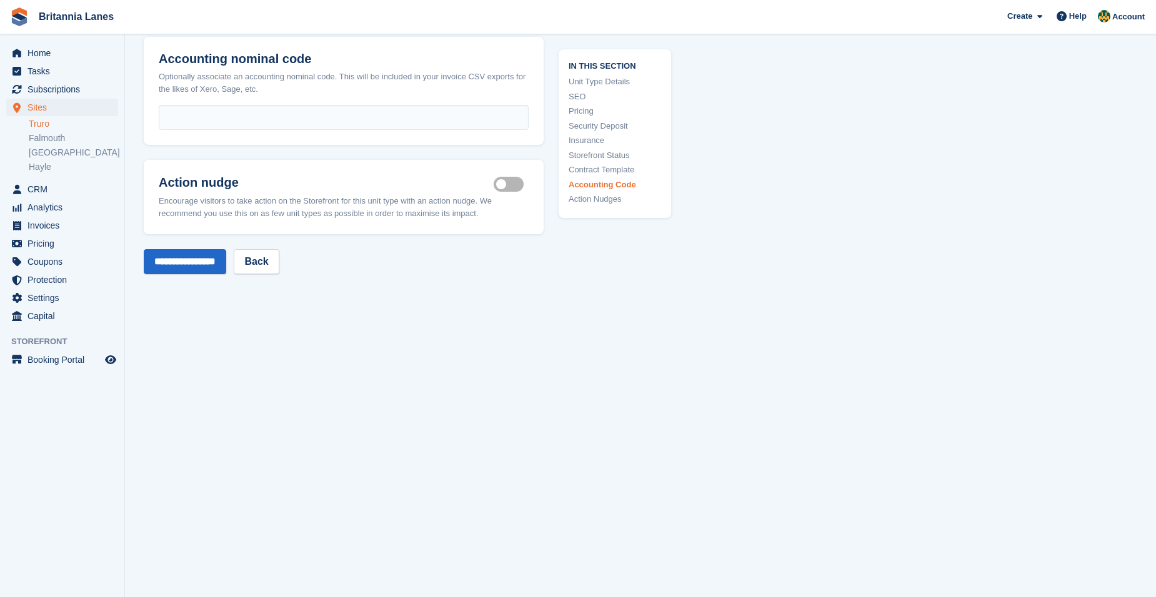
click at [212, 264] on input "**********" at bounding box center [185, 261] width 82 height 25
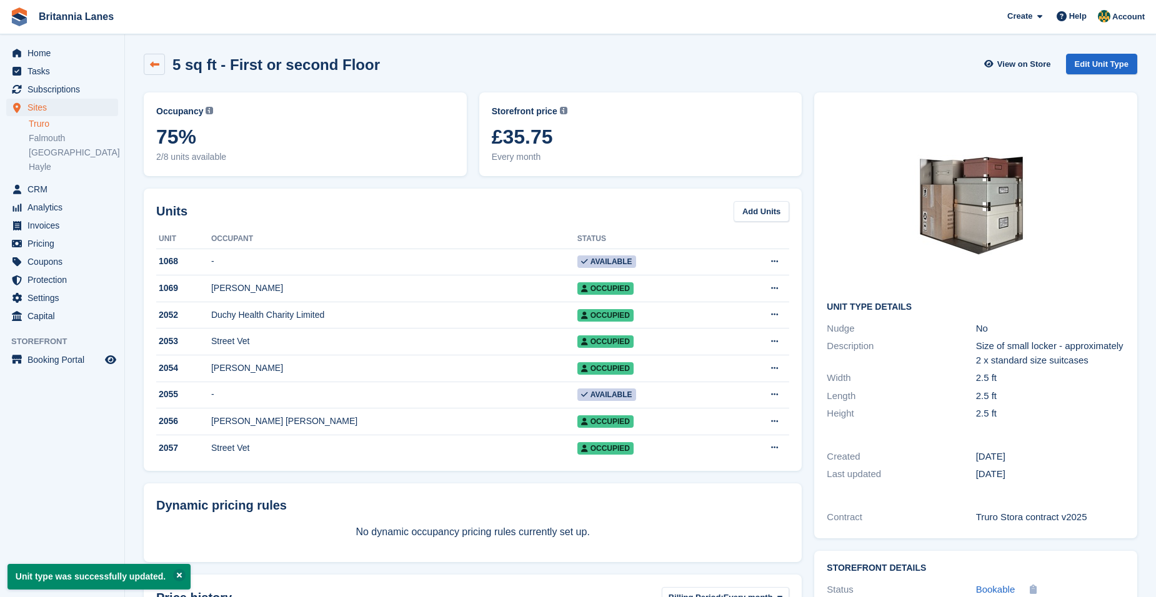
click at [160, 70] on link at bounding box center [154, 64] width 21 height 21
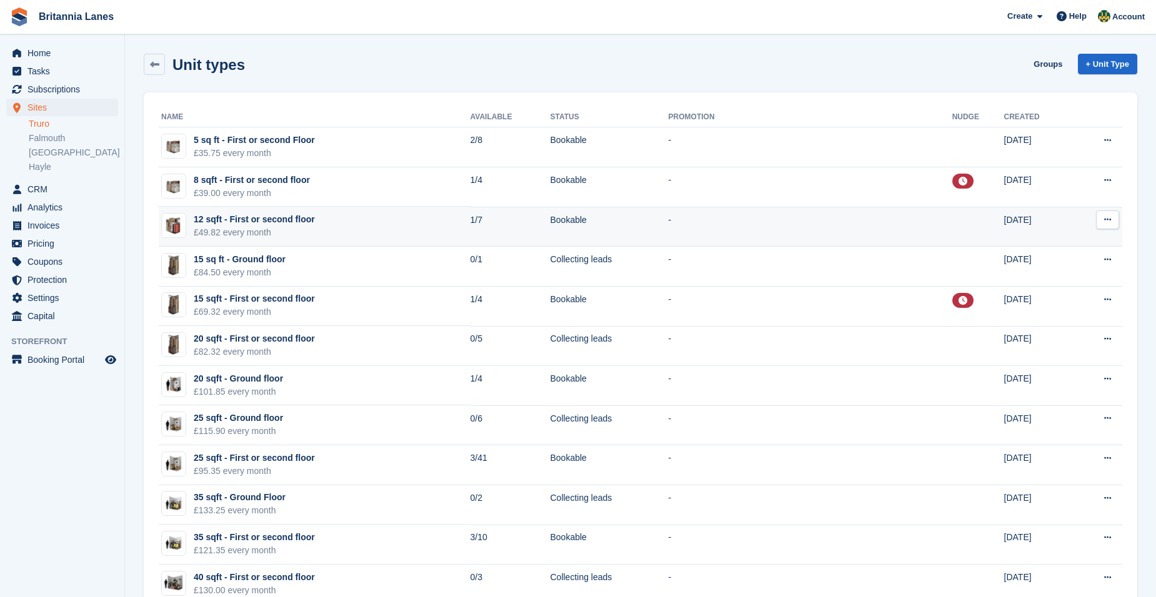
click at [1108, 214] on button at bounding box center [1107, 220] width 23 height 19
click at [1064, 240] on p "Edit unit type" at bounding box center [1059, 244] width 109 height 16
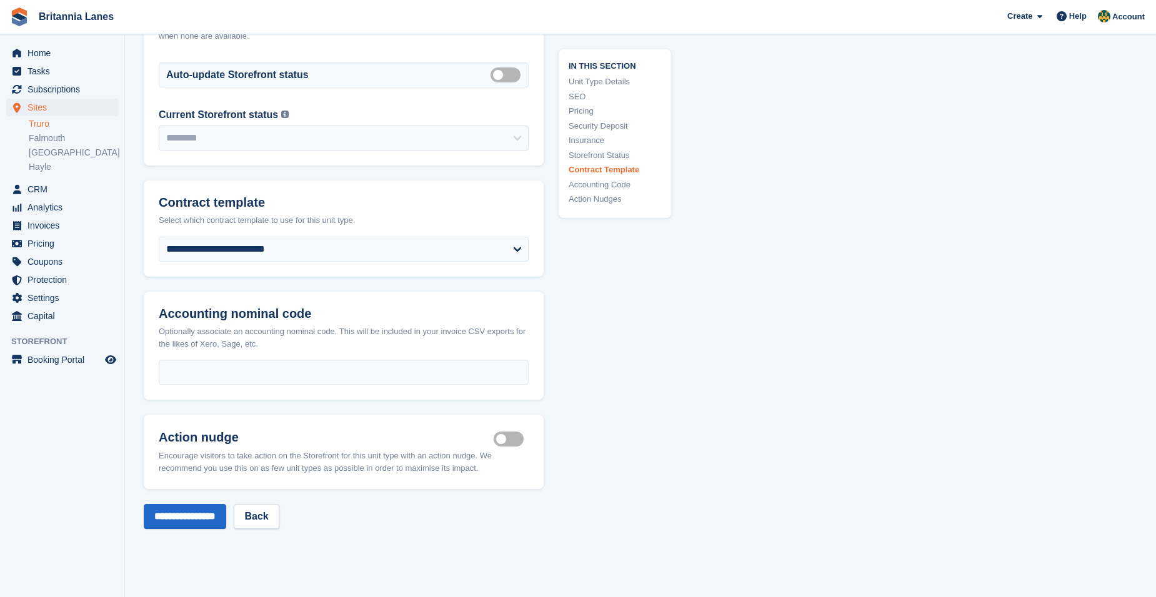
scroll to position [2374, 0]
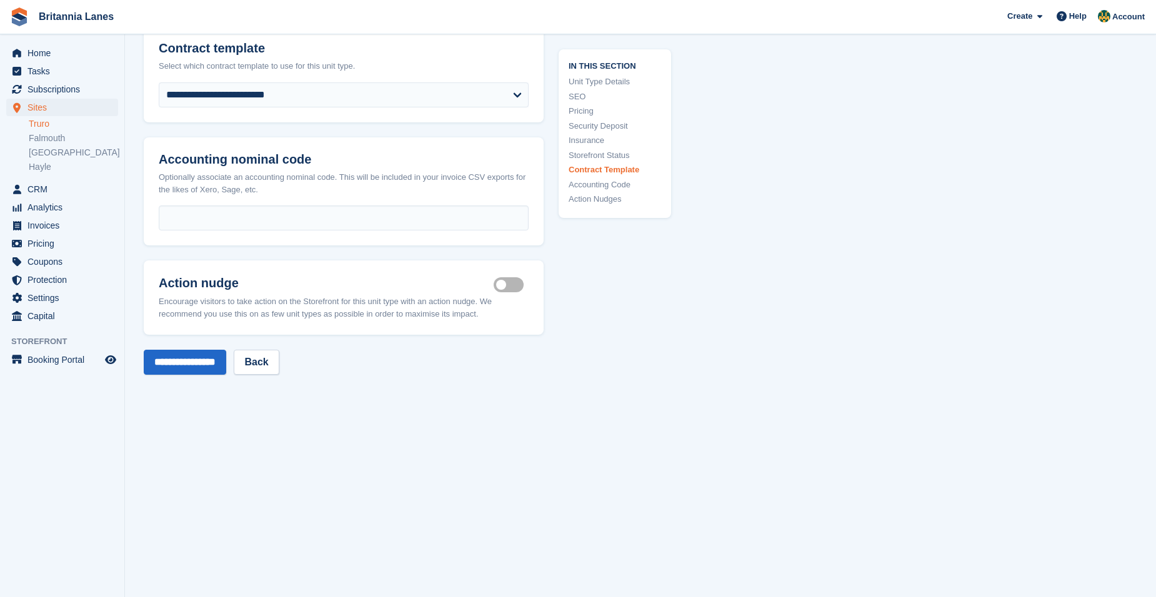
click at [498, 284] on label "Is active" at bounding box center [511, 285] width 35 height 2
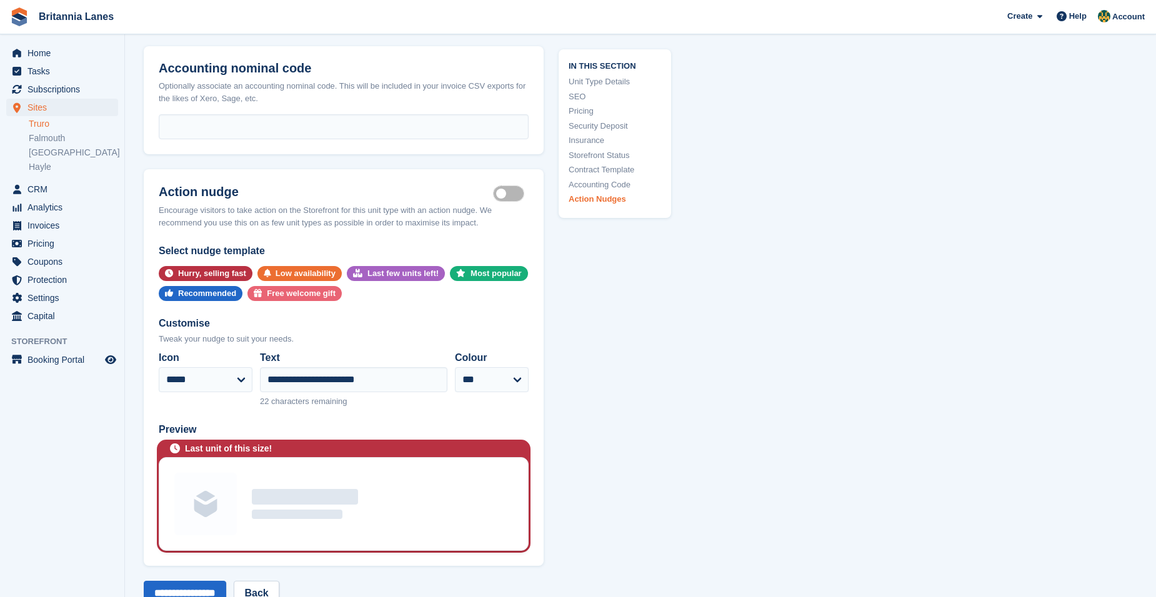
scroll to position [2562, 0]
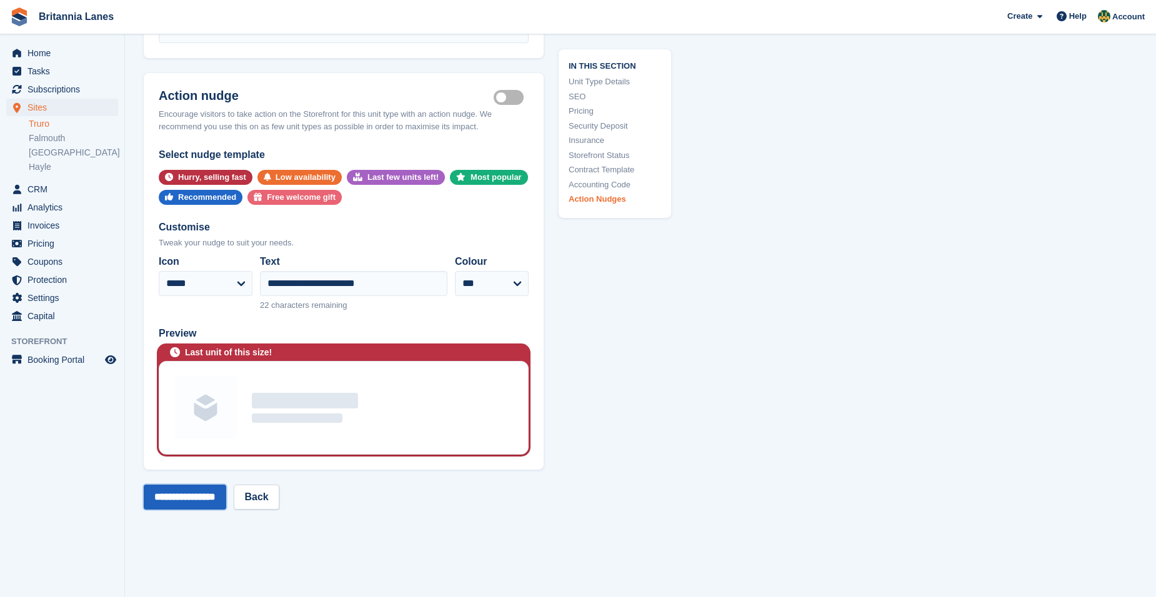
click at [194, 491] on input "**********" at bounding box center [185, 497] width 82 height 25
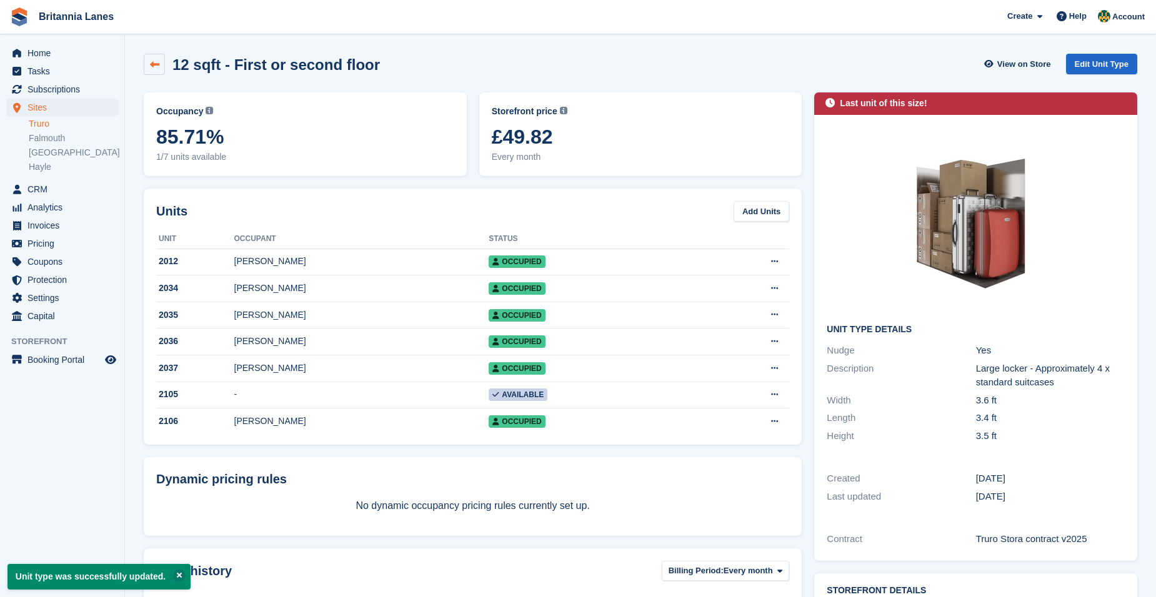
click at [155, 65] on icon at bounding box center [154, 64] width 9 height 9
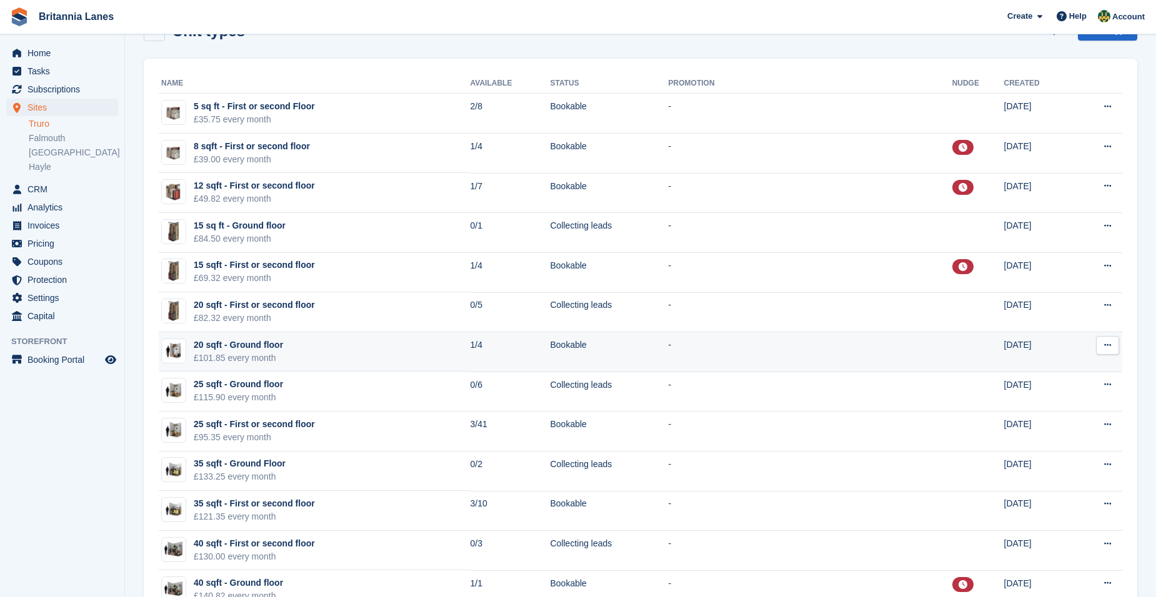
scroll to position [62, 0]
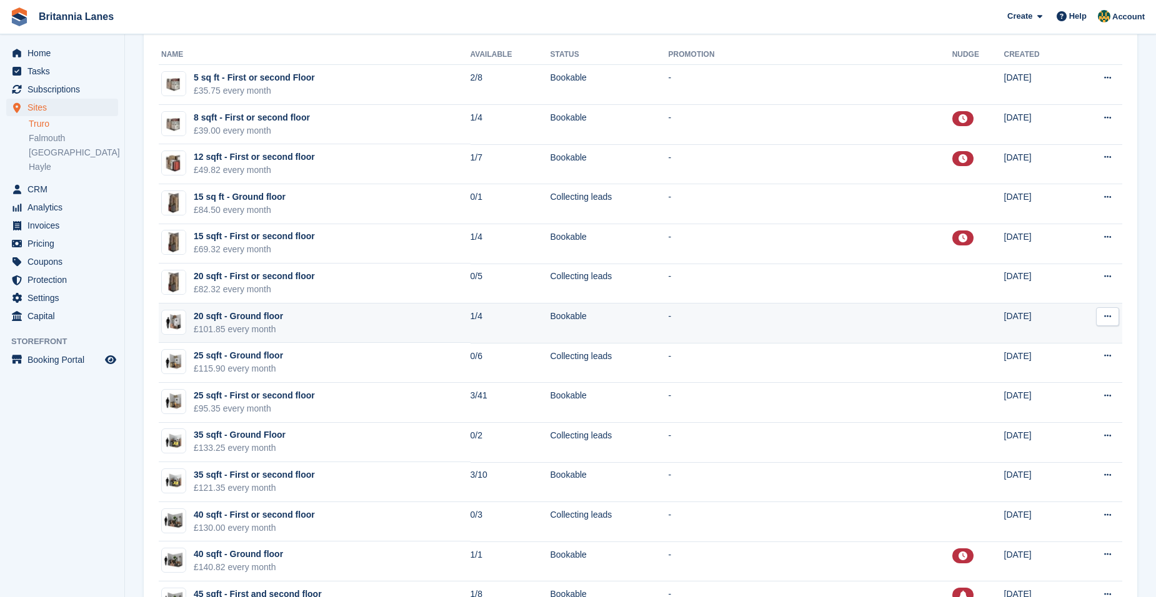
click at [1105, 314] on icon at bounding box center [1107, 316] width 7 height 8
click at [1086, 337] on p "Edit unit type" at bounding box center [1059, 341] width 109 height 16
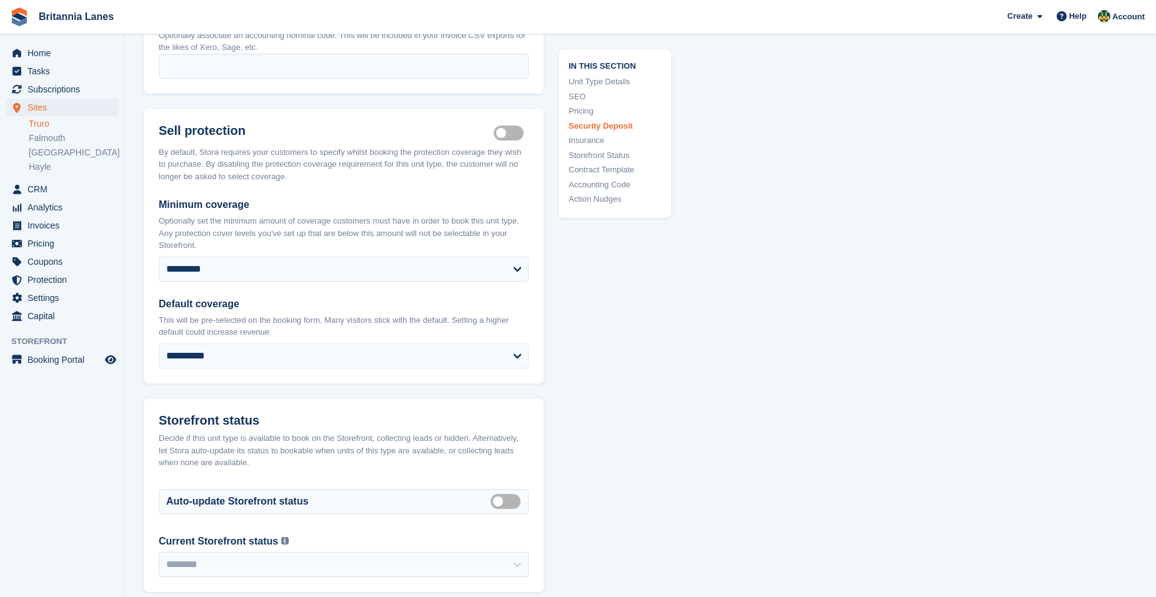
scroll to position [2249, 0]
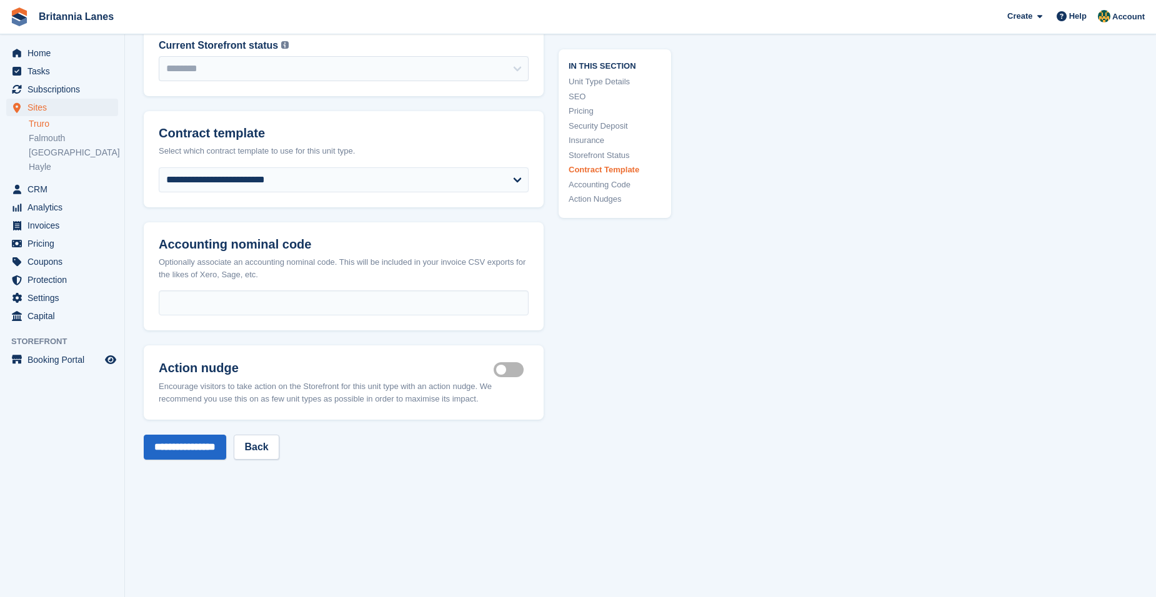
click at [520, 362] on header "Action nudge Is active Encourage visitors to take action on the Storefront for …" at bounding box center [344, 383] width 400 height 74
click at [514, 369] on label "Is active" at bounding box center [511, 370] width 35 height 2
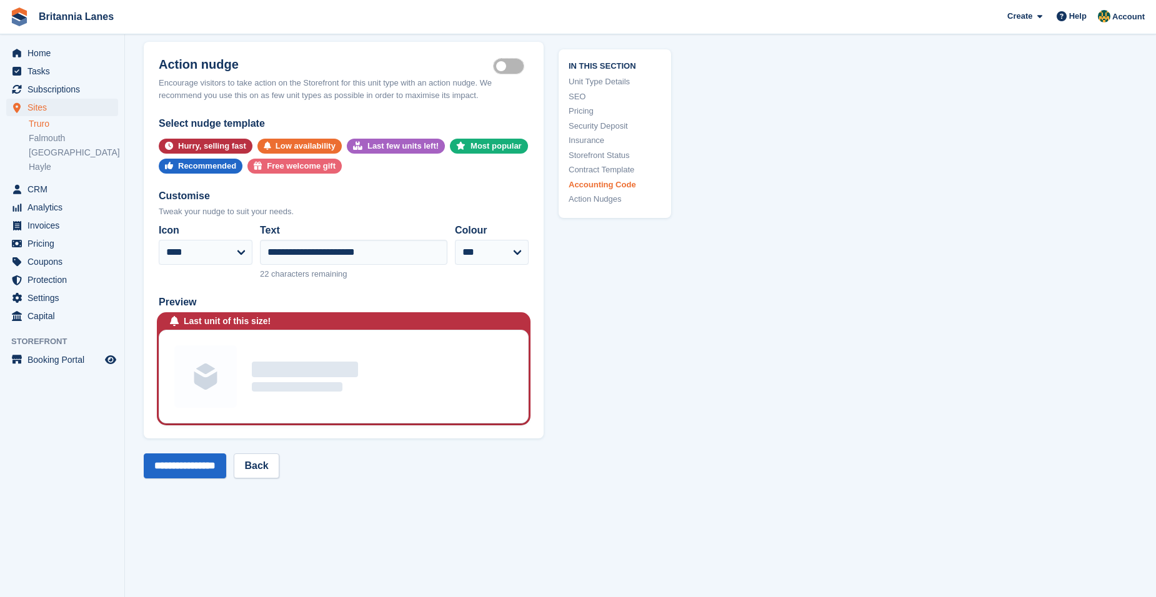
scroll to position [2562, 0]
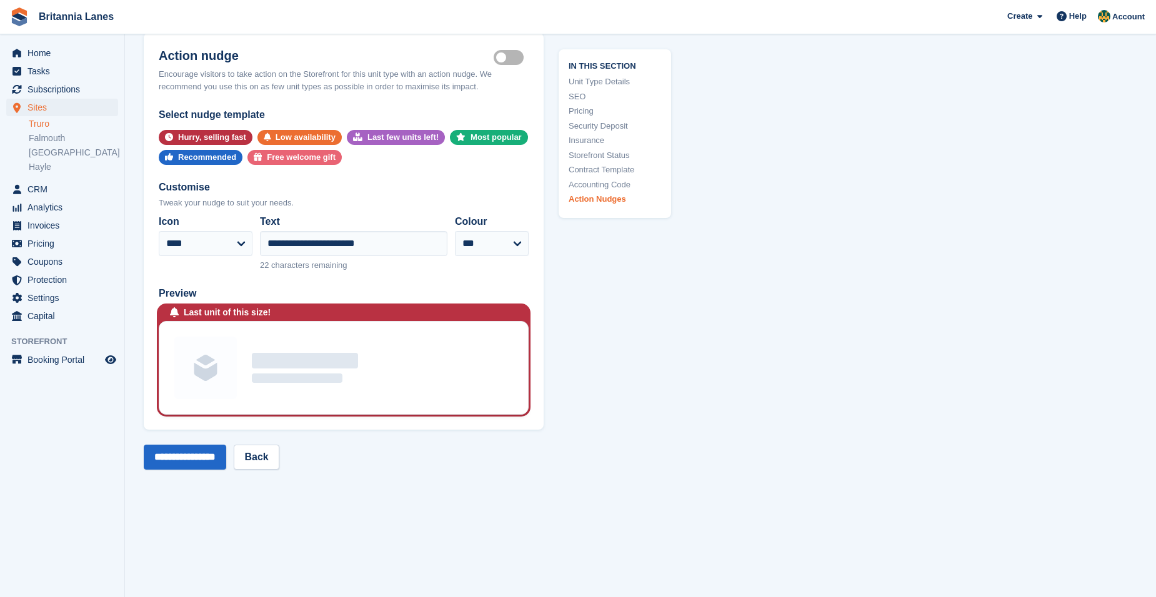
click at [216, 445] on input "**********" at bounding box center [185, 457] width 82 height 25
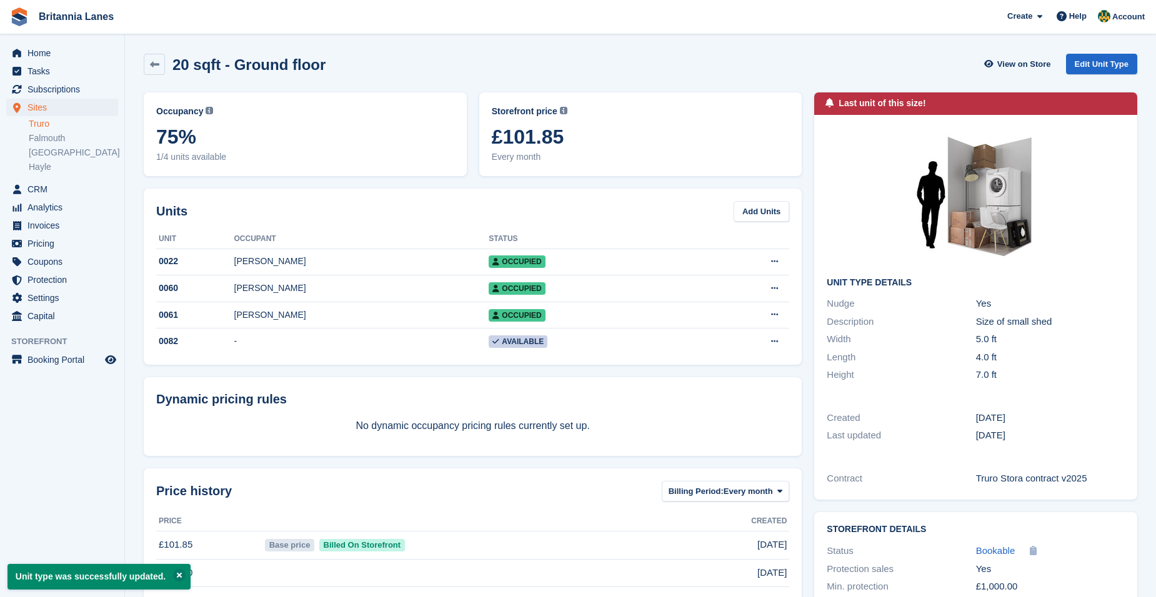
click at [163, 75] on div "20 sqft - Ground floor View on Store Edit Unit Type" at bounding box center [640, 66] width 1006 height 39
click at [157, 66] on icon at bounding box center [154, 64] width 9 height 9
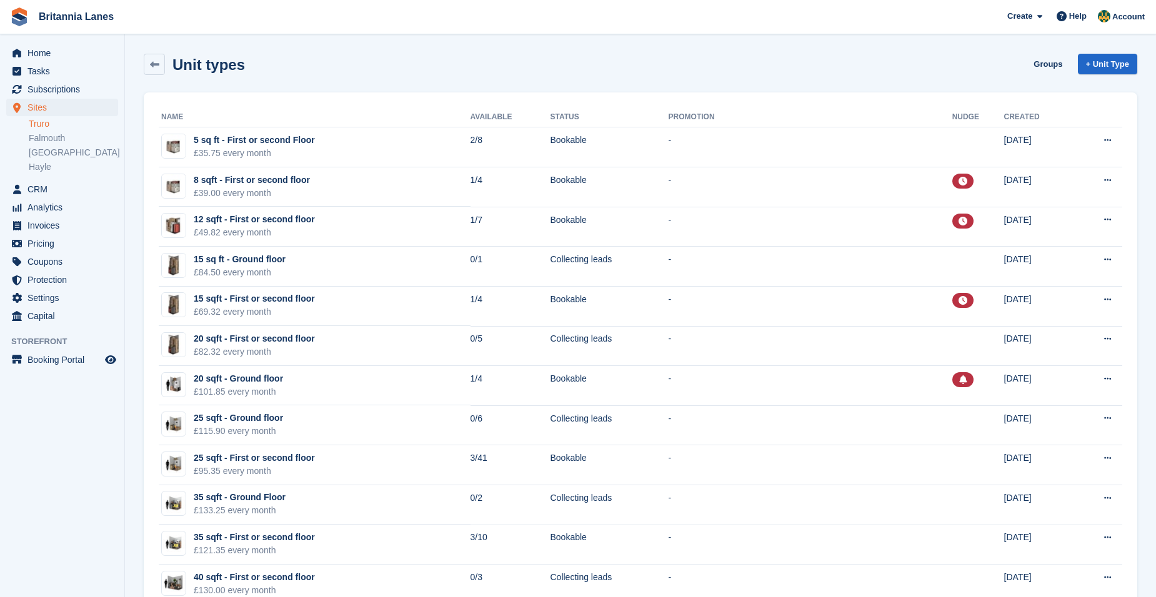
click at [56, 128] on link "Truro" at bounding box center [73, 124] width 89 height 12
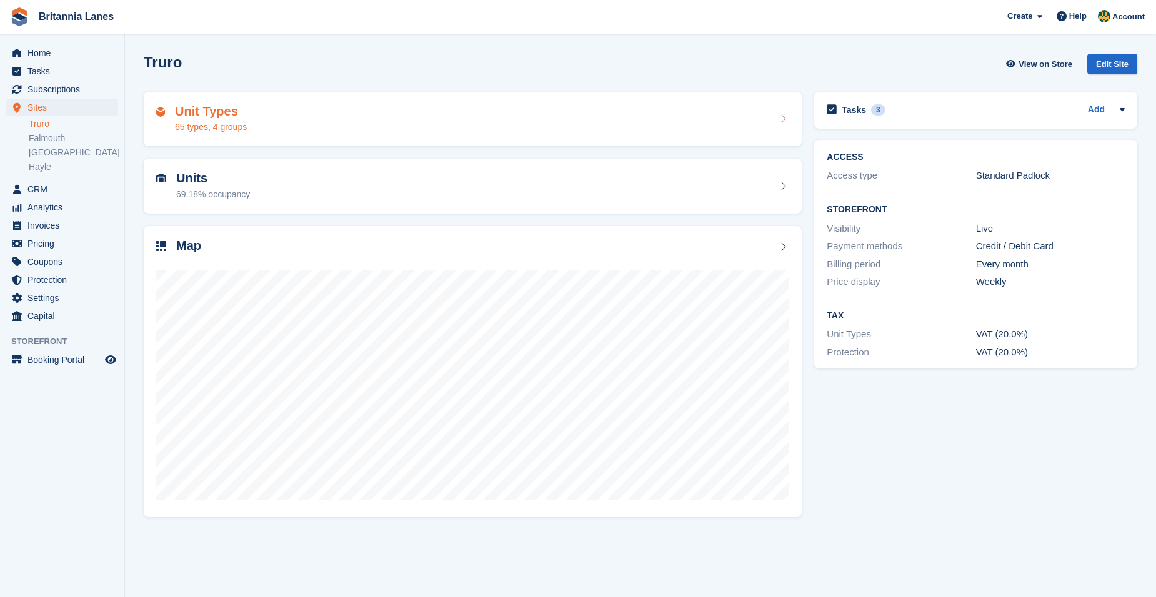
click at [231, 124] on div "65 types, 4 groups" at bounding box center [211, 127] width 72 height 13
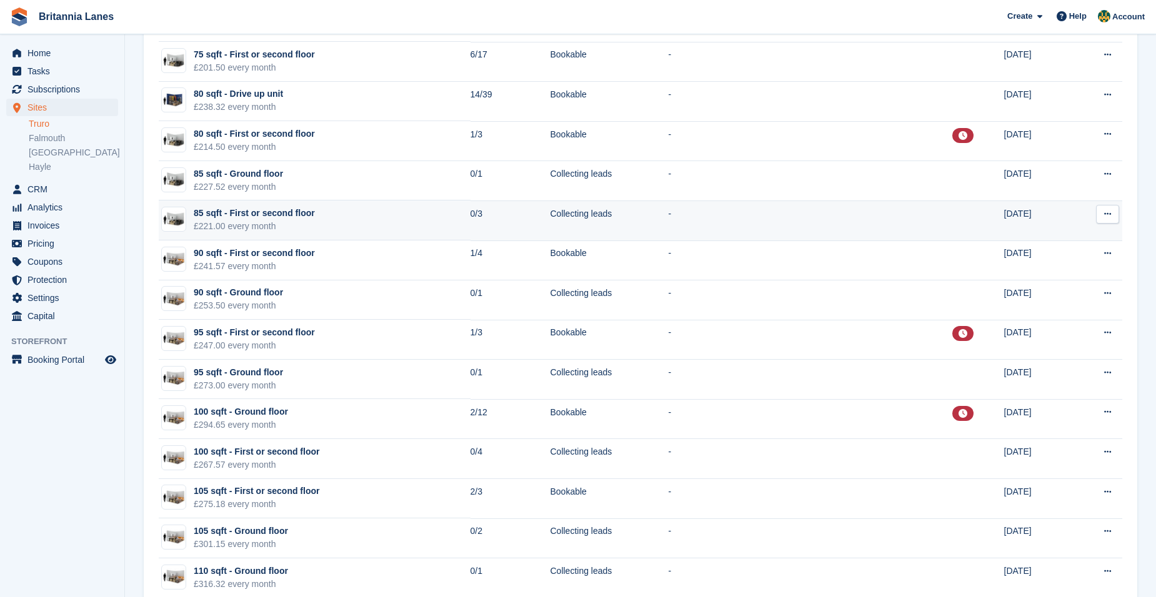
scroll to position [892, 0]
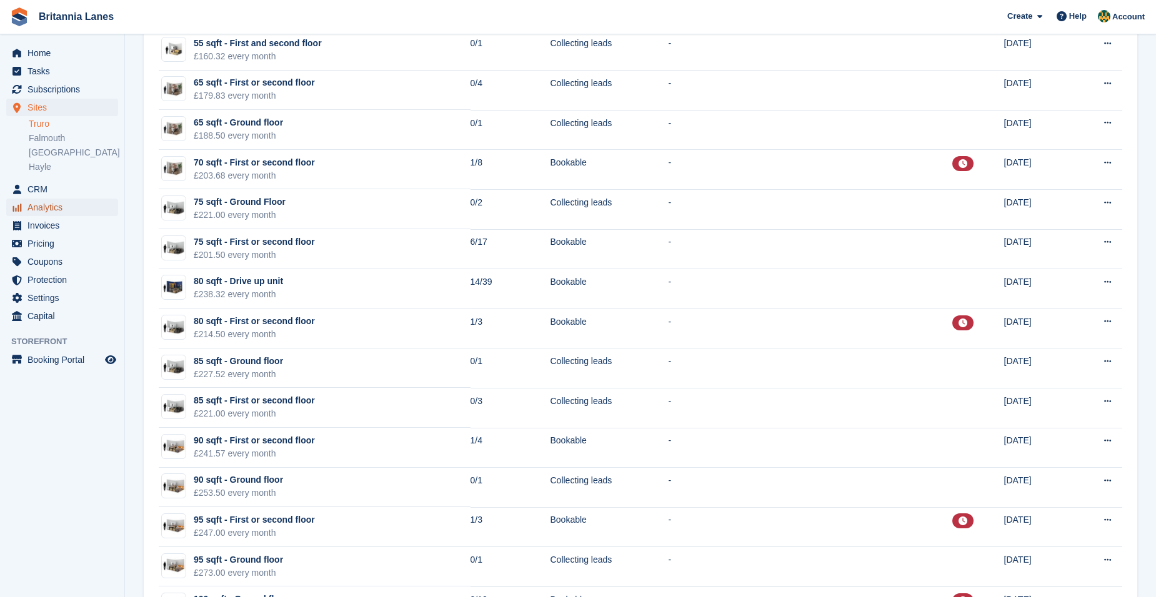
click at [42, 206] on span "Analytics" at bounding box center [64, 207] width 75 height 17
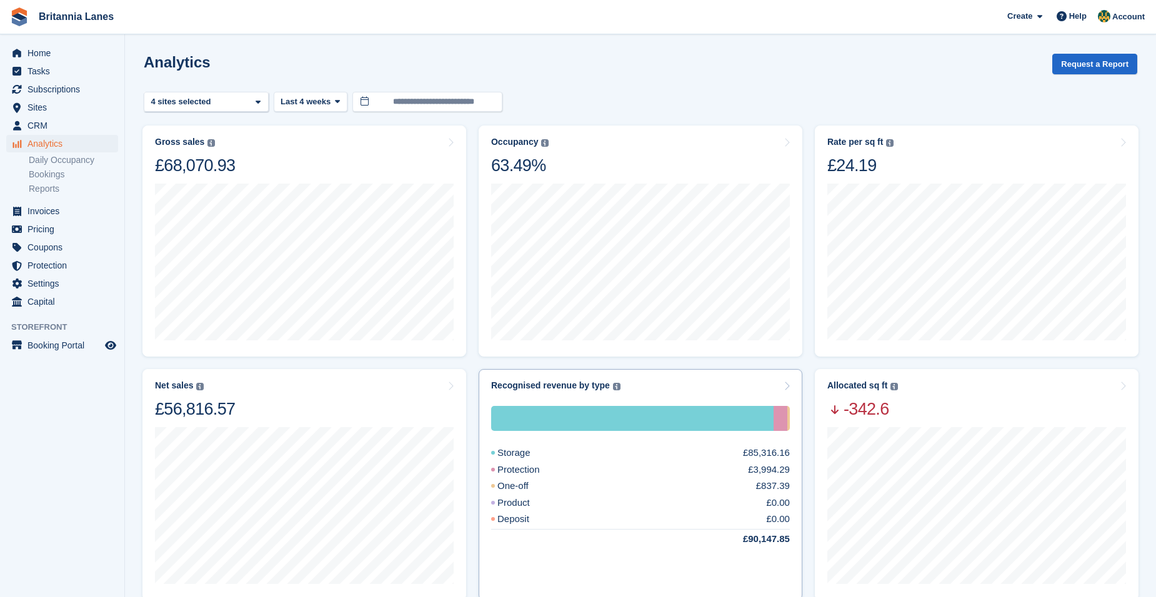
click at [725, 390] on div "Recognised revenue by type The sum of all finalised invoices, after discount an…" at bounding box center [640, 385] width 299 height 11
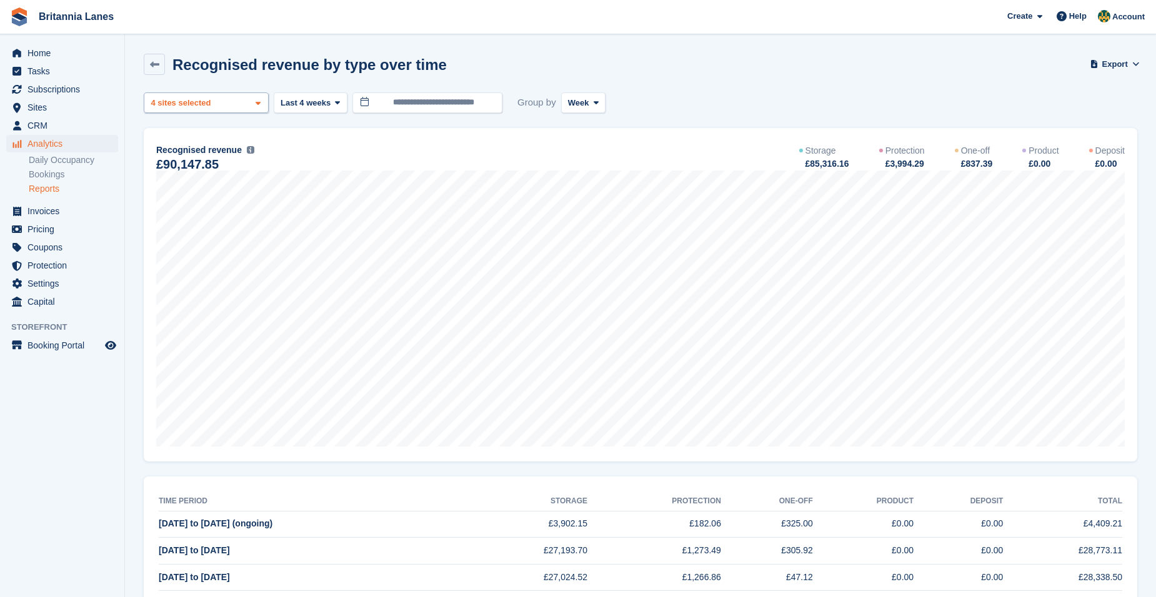
click at [214, 102] on div "Truro 2 sites selected 3 sites selected 4 sites selected" at bounding box center [206, 102] width 125 height 21
click at [189, 187] on div "Falmouth" at bounding box center [206, 182] width 114 height 21
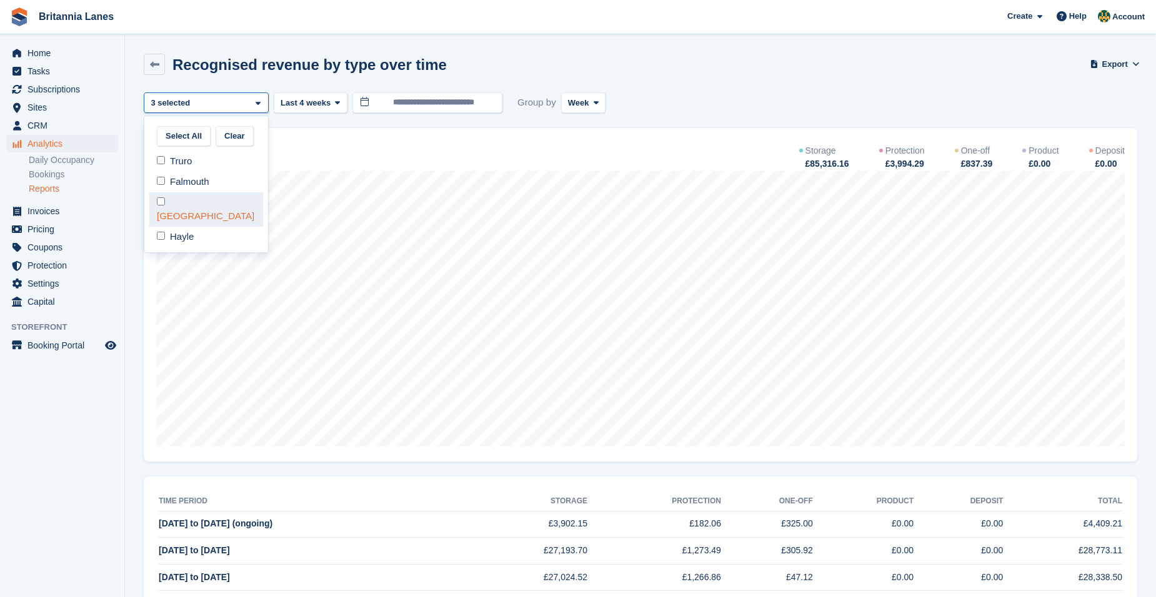
click at [184, 202] on div "[GEOGRAPHIC_DATA]" at bounding box center [206, 209] width 114 height 34
click at [189, 232] on div "Hayle" at bounding box center [206, 237] width 114 height 21
select select "****"
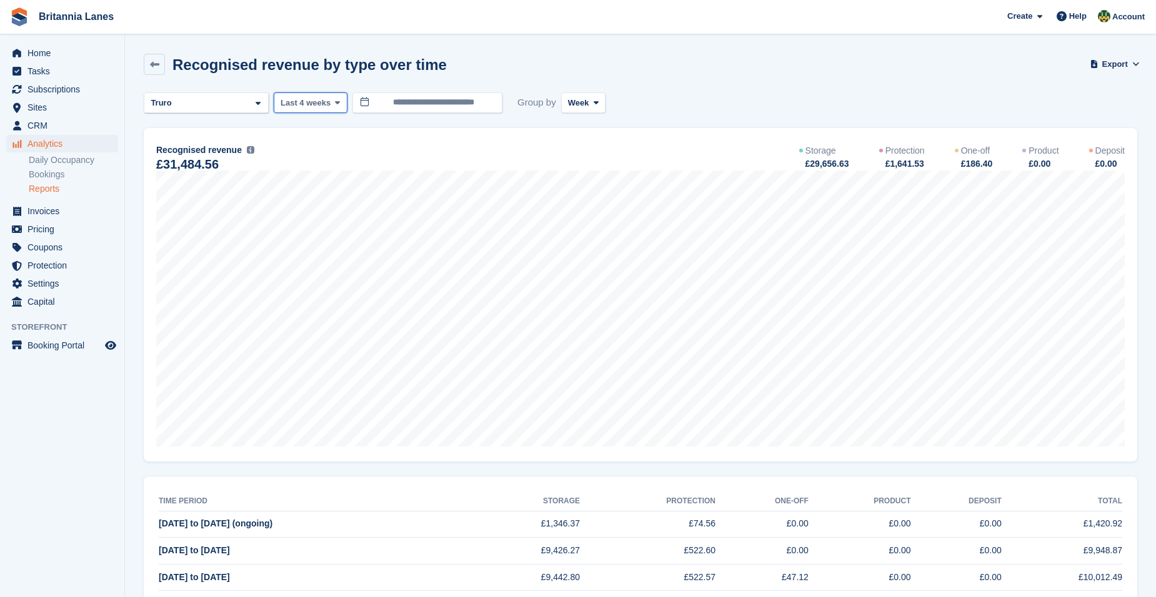
click at [321, 108] on span "Last 4 weeks" at bounding box center [306, 103] width 50 height 12
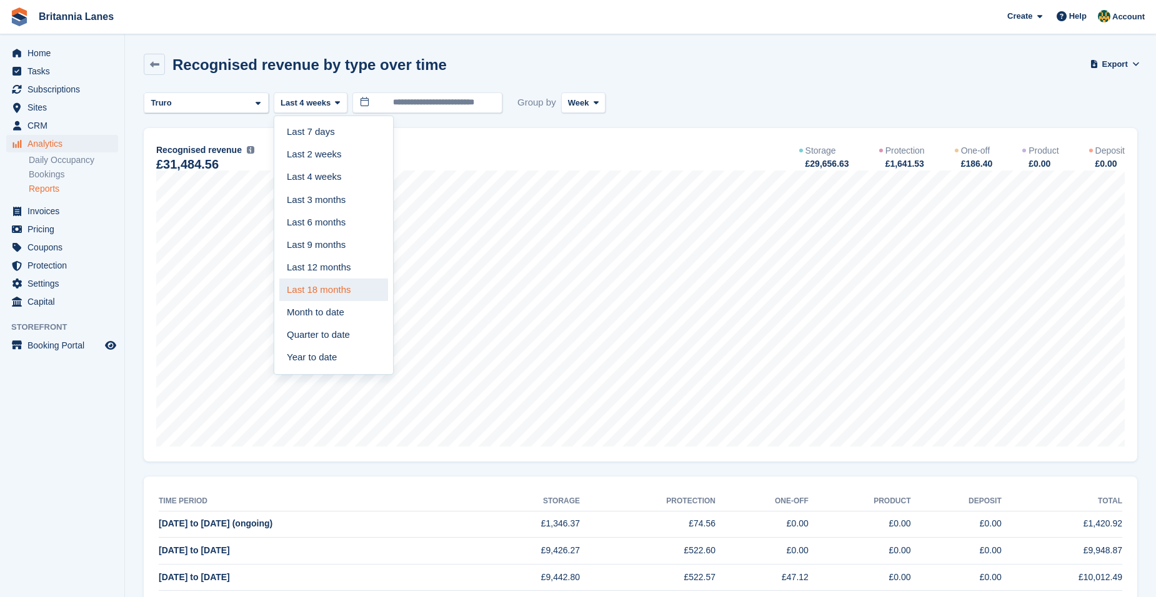
click at [323, 280] on link "Last 18 months" at bounding box center [333, 290] width 109 height 22
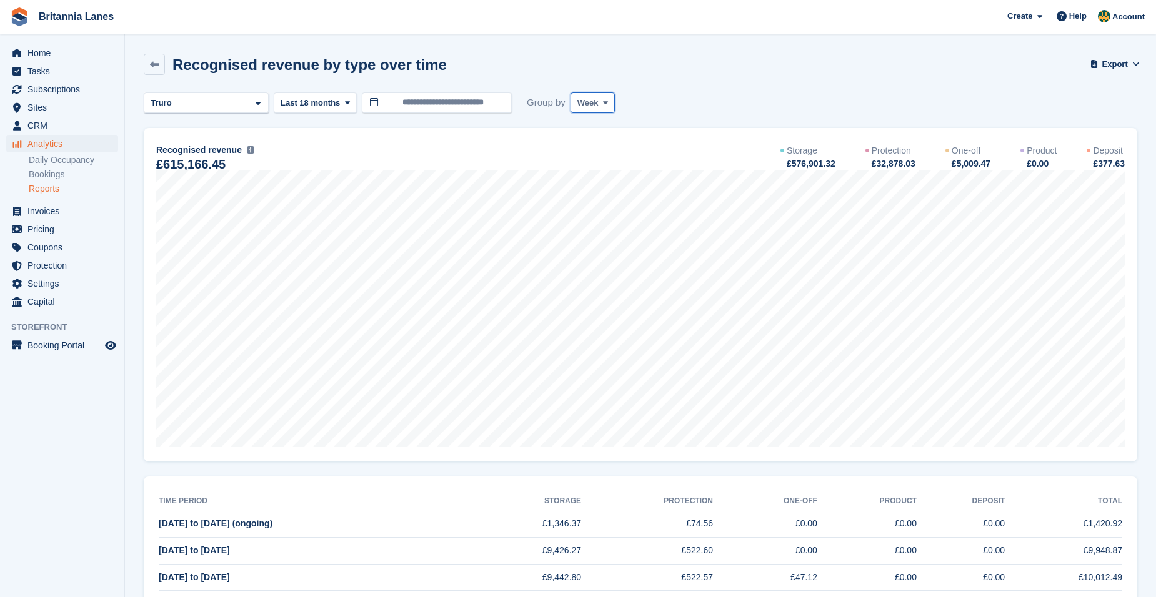
click at [570, 102] on button "Week" at bounding box center [592, 102] width 44 height 21
click at [597, 172] on link "Month" at bounding box center [630, 177] width 109 height 22
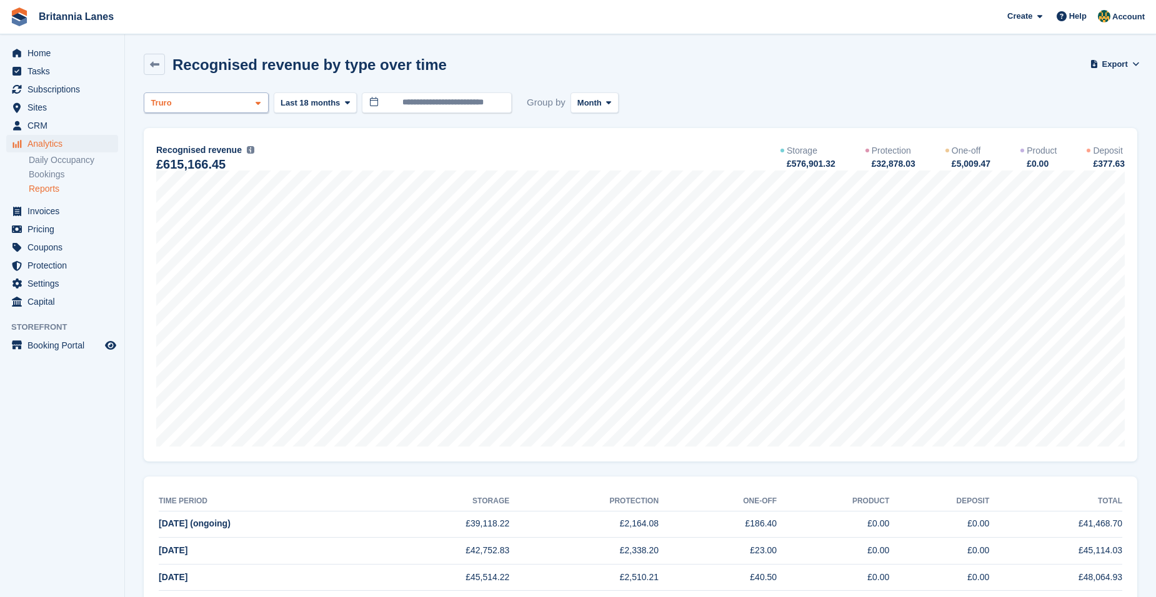
click at [217, 102] on div "Truro" at bounding box center [206, 102] width 125 height 21
click at [211, 186] on div "Falmouth" at bounding box center [206, 182] width 114 height 21
select select "****"
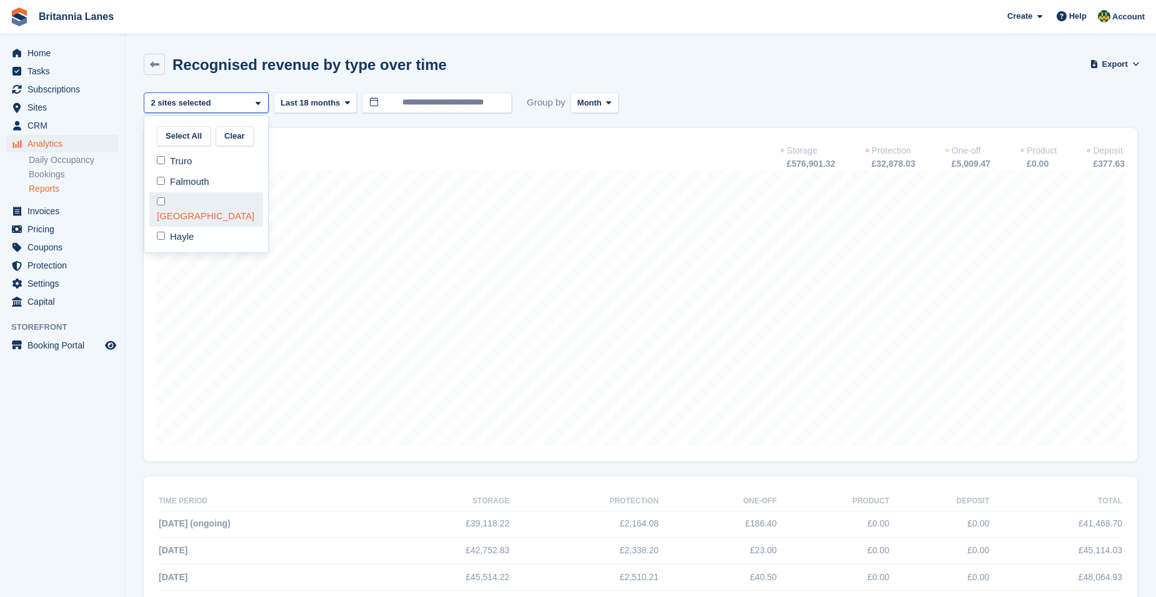
click at [194, 203] on div at bounding box center [722, 603] width 1156 height 1023
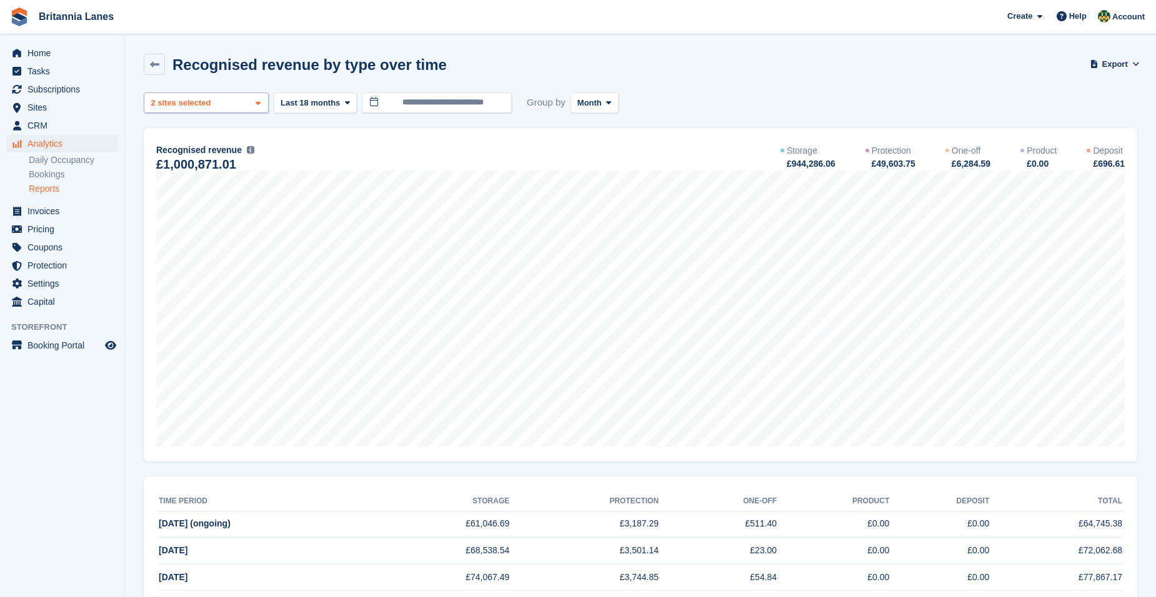
click at [216, 107] on div "Truro 2 sites selected" at bounding box center [206, 102] width 125 height 21
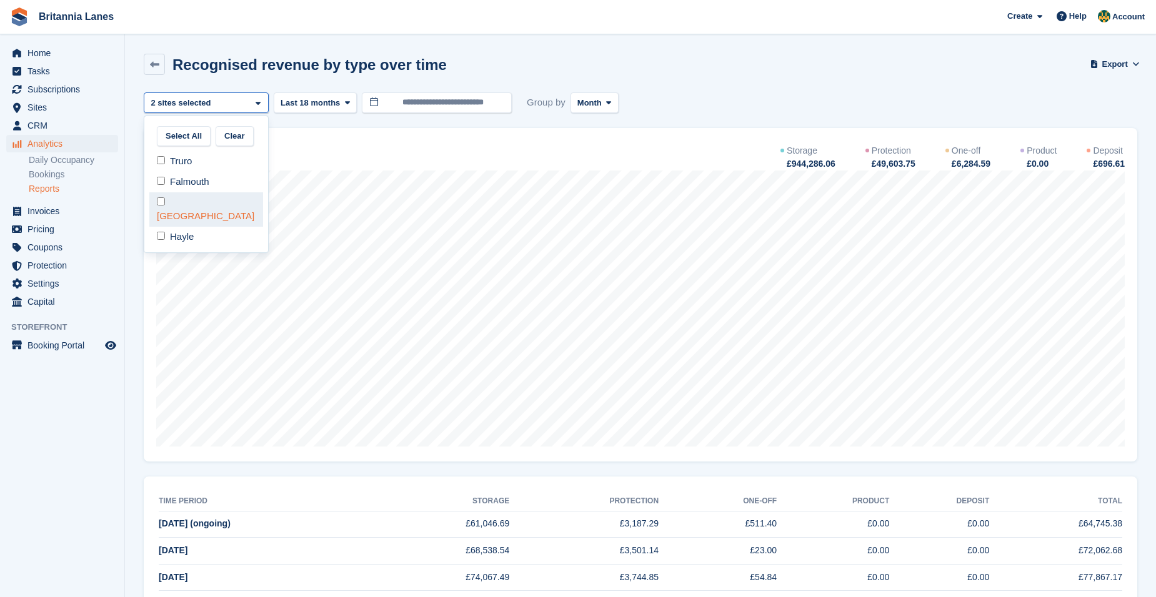
click at [201, 204] on div "[GEOGRAPHIC_DATA]" at bounding box center [206, 209] width 114 height 34
click at [189, 227] on div "Hayle" at bounding box center [206, 237] width 114 height 21
select select "****"
